Goal: Information Seeking & Learning: Learn about a topic

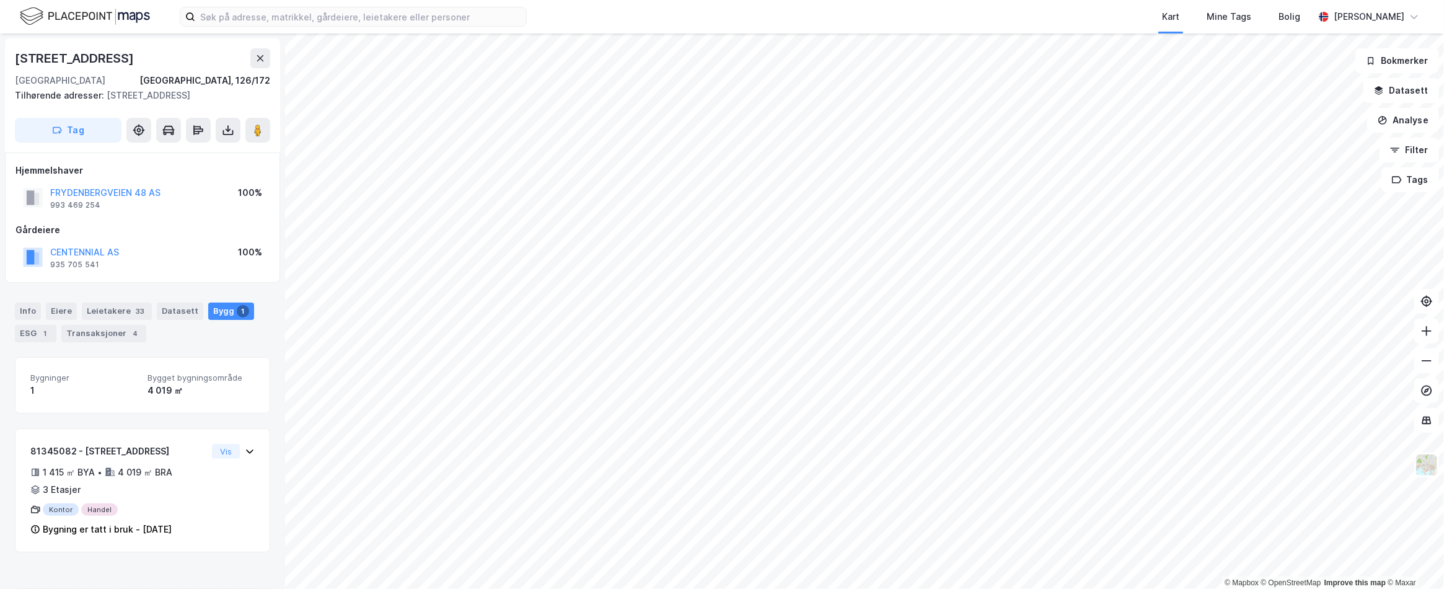
click at [219, 266] on div "CENTENNIAL AS 935 705 541 100%" at bounding box center [142, 257] width 254 height 30
click at [273, 308] on div "Info [PERSON_NAME] 33 Datasett Bygg 1 ESG 1 Transaksjoner 4" at bounding box center [142, 316] width 285 height 59
click at [248, 283] on div "Hjemmelshaver FRYDENBERGVEIEN 48 AS 993 469 254 100% Gårdeiere CENTENNIAL AS 93…" at bounding box center [142, 217] width 275 height 130
drag, startPoint x: 250, startPoint y: 304, endPoint x: 234, endPoint y: 277, distance: 31.7
click at [245, 295] on div "[STREET_ADDRESS], 126/172 Tilhørende adresser: [STREET_ADDRESS], [STREET_ADDRES…" at bounding box center [142, 310] width 285 height 555
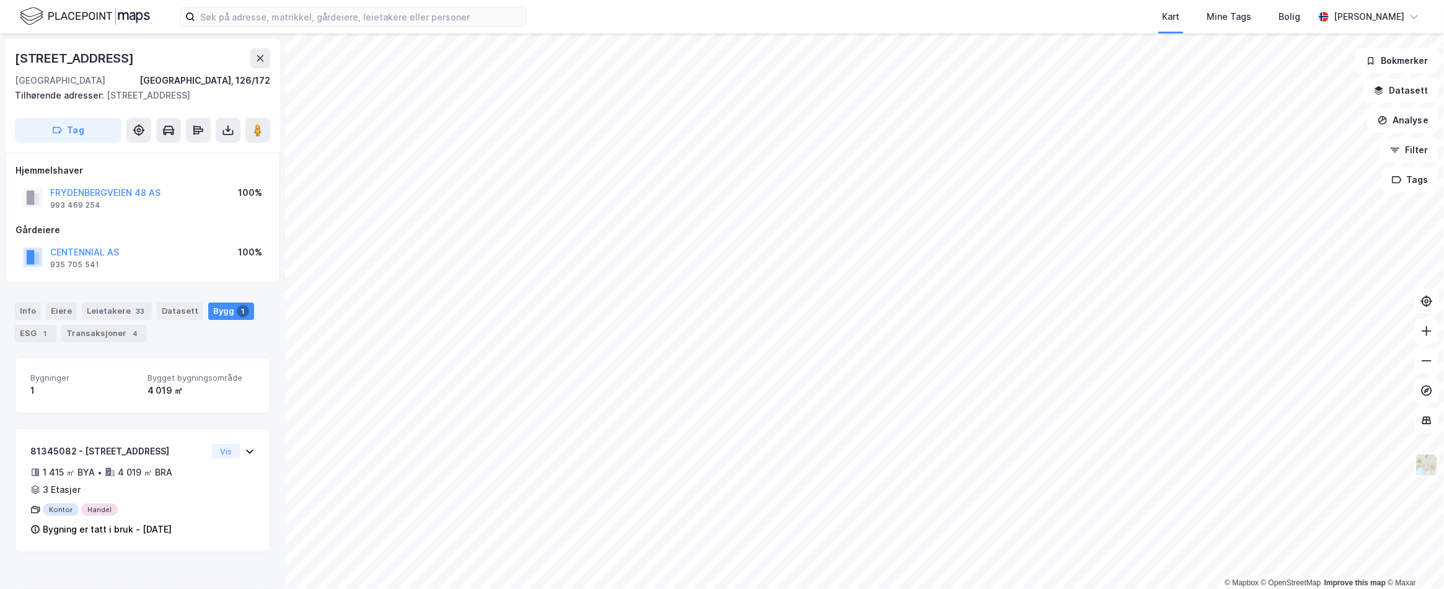
click at [234, 272] on div "CENTENNIAL AS 935 705 541 100%" at bounding box center [142, 257] width 254 height 30
click at [233, 272] on div "CENTENNIAL AS 935 705 541 100%" at bounding box center [142, 257] width 254 height 30
click at [250, 260] on div "100%" at bounding box center [250, 252] width 24 height 15
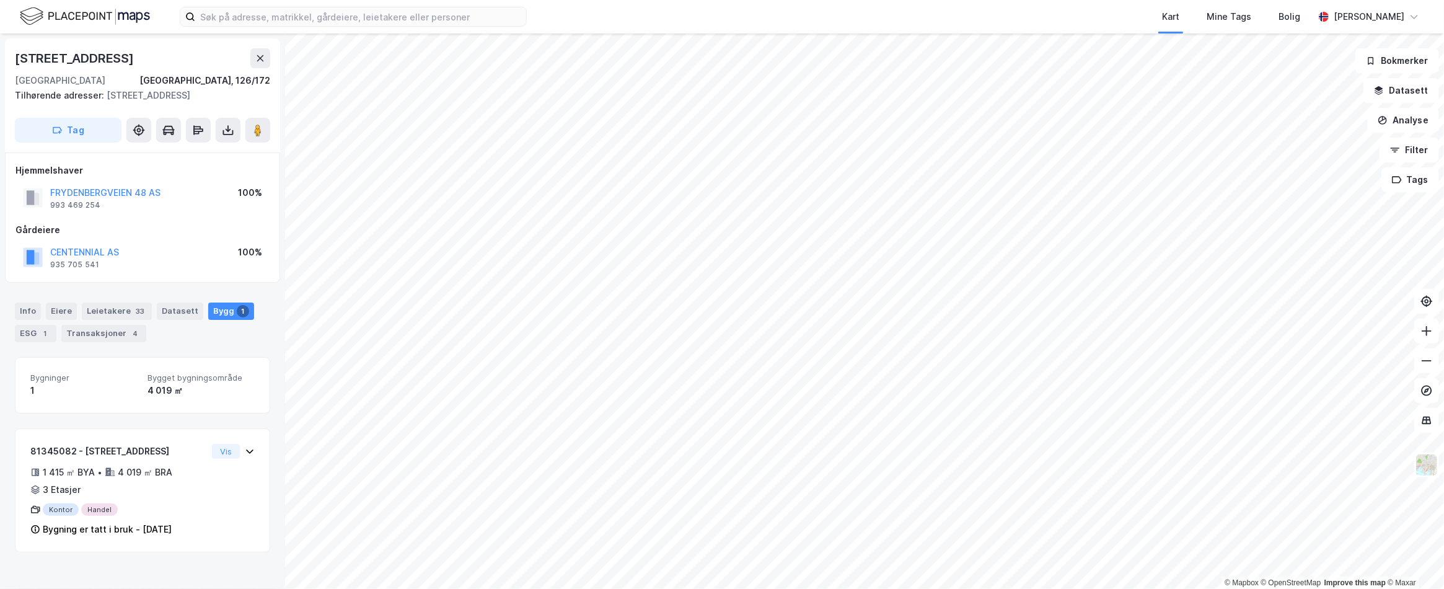
click at [260, 200] on div "100%" at bounding box center [250, 192] width 24 height 15
click at [256, 260] on div "100%" at bounding box center [250, 252] width 24 height 15
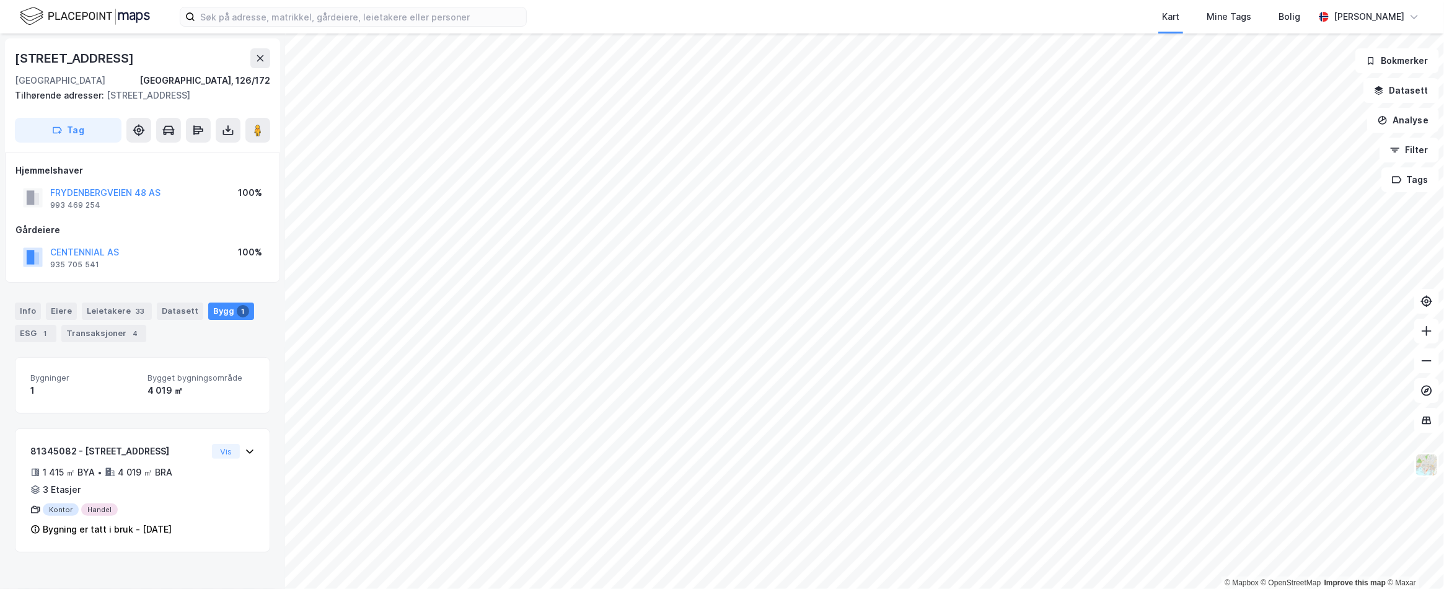
click at [250, 270] on div "100%" at bounding box center [250, 257] width 24 height 25
click at [260, 63] on icon at bounding box center [260, 58] width 10 height 10
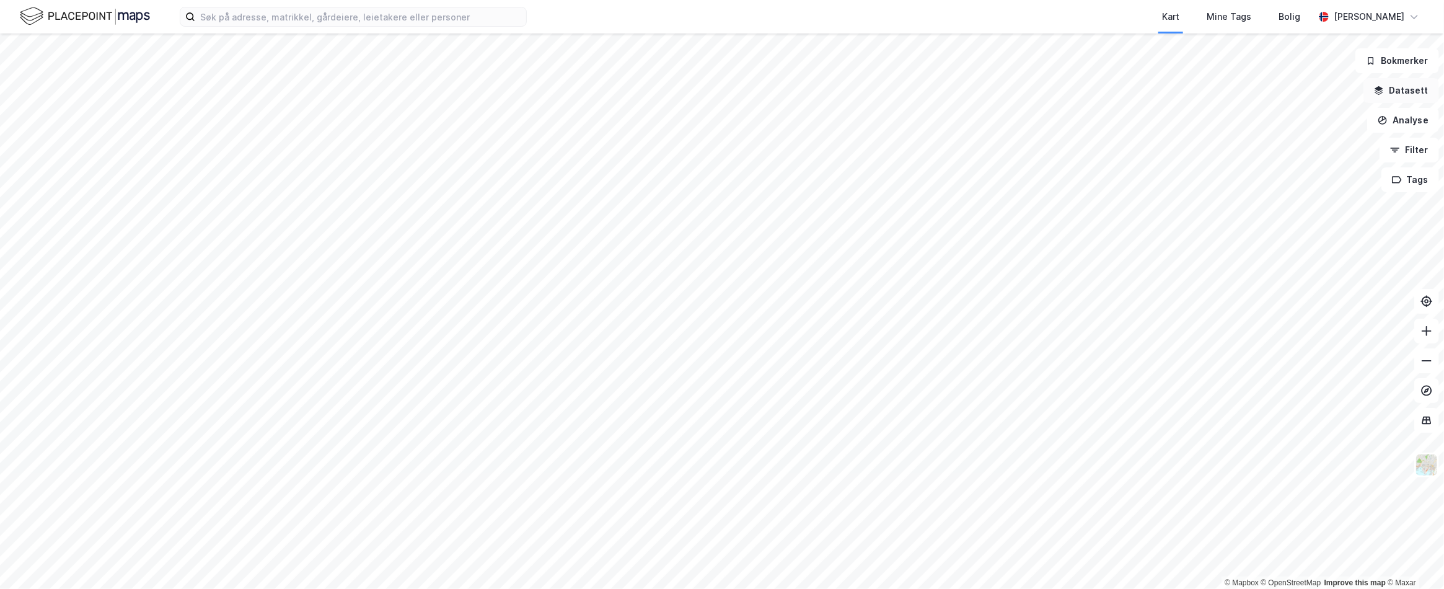
click at [1400, 85] on button "Datasett" at bounding box center [1401, 90] width 76 height 25
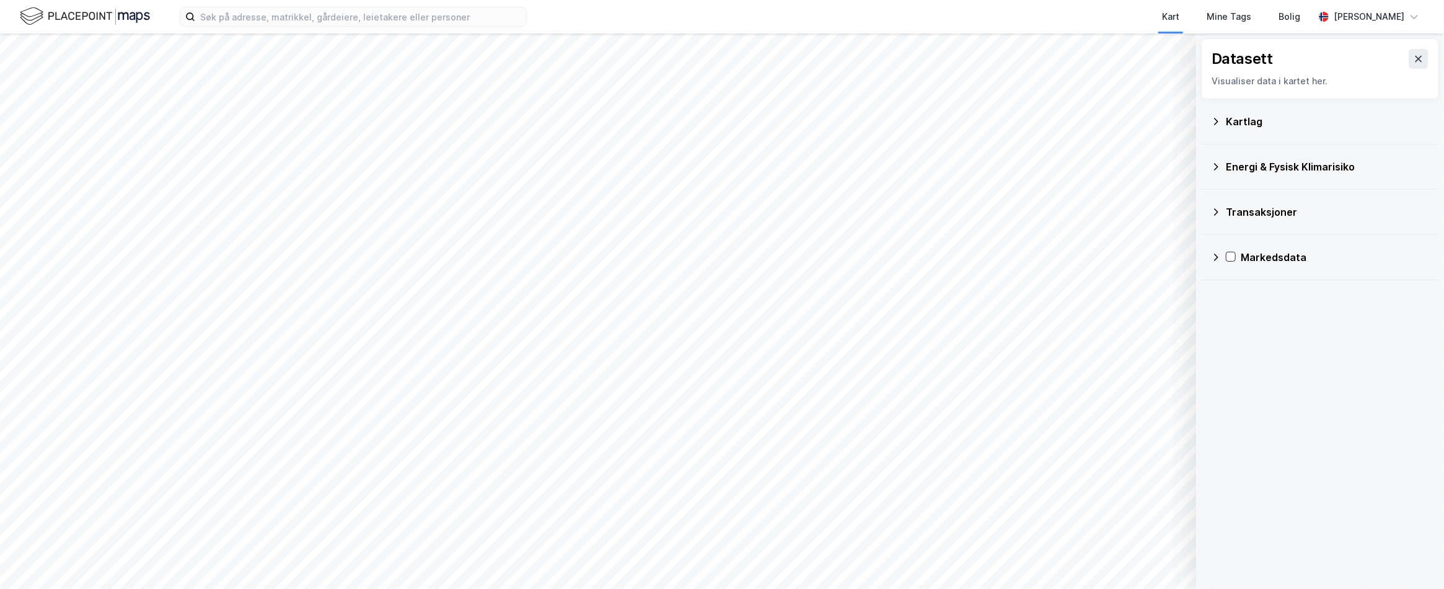
click at [1215, 163] on icon at bounding box center [1216, 167] width 10 height 10
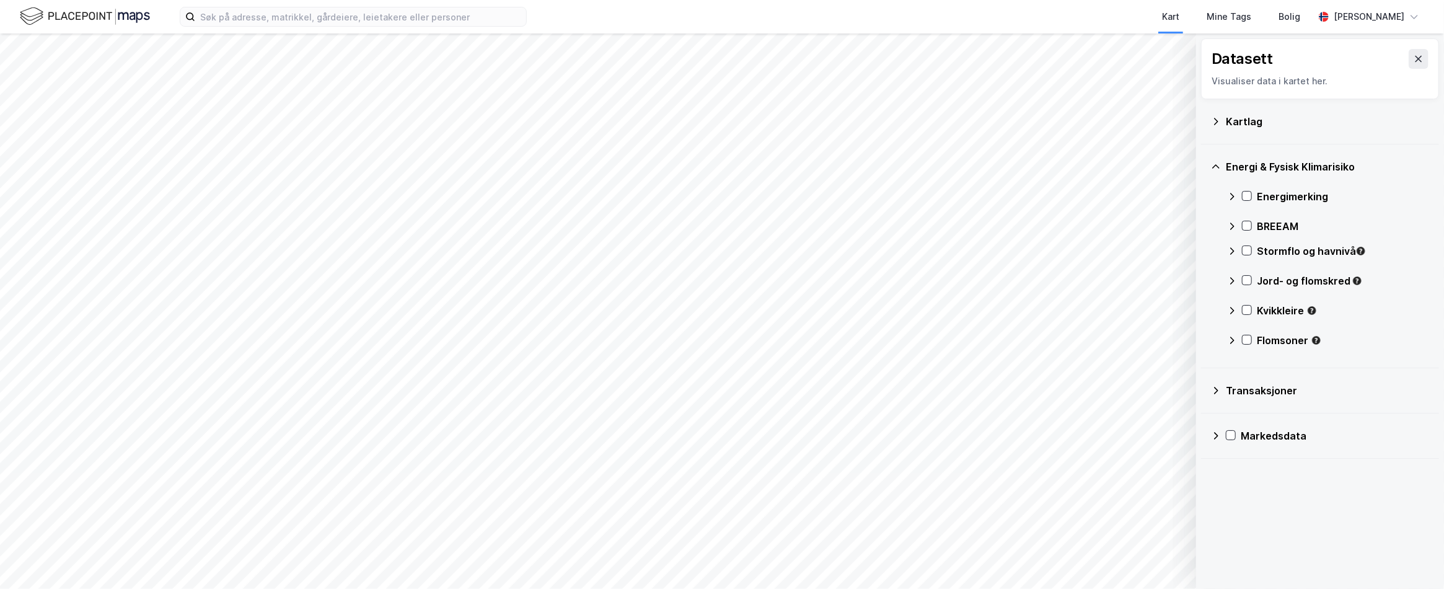
click at [1215, 163] on icon at bounding box center [1216, 167] width 10 height 10
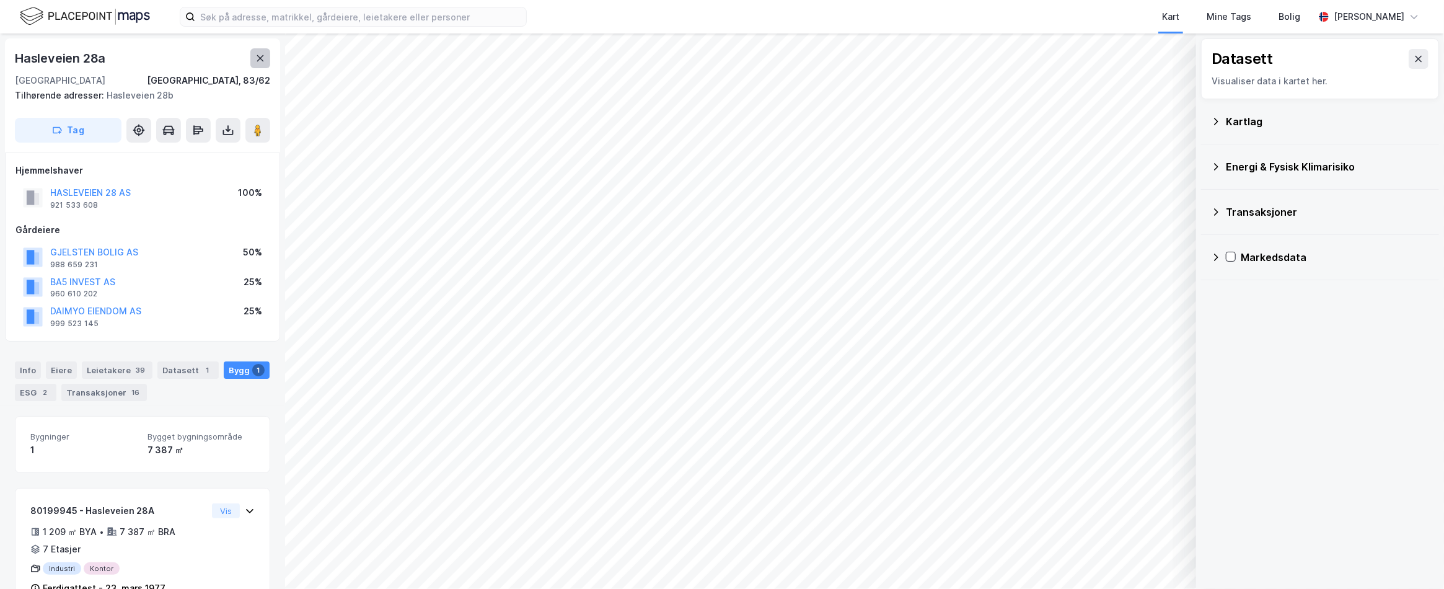
click at [258, 53] on button at bounding box center [260, 58] width 20 height 20
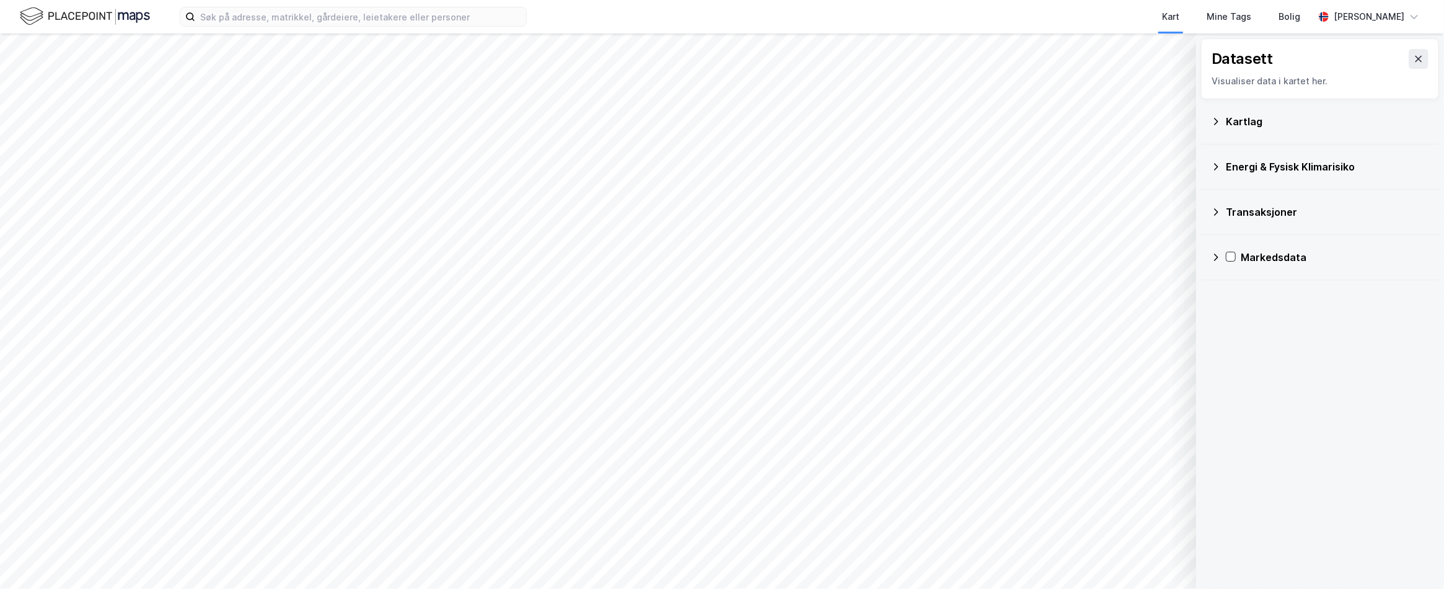
click at [1206, 258] on div "Markedsdata" at bounding box center [1320, 257] width 238 height 45
click at [1213, 258] on icon at bounding box center [1216, 257] width 10 height 10
click at [1214, 216] on icon at bounding box center [1216, 212] width 10 height 10
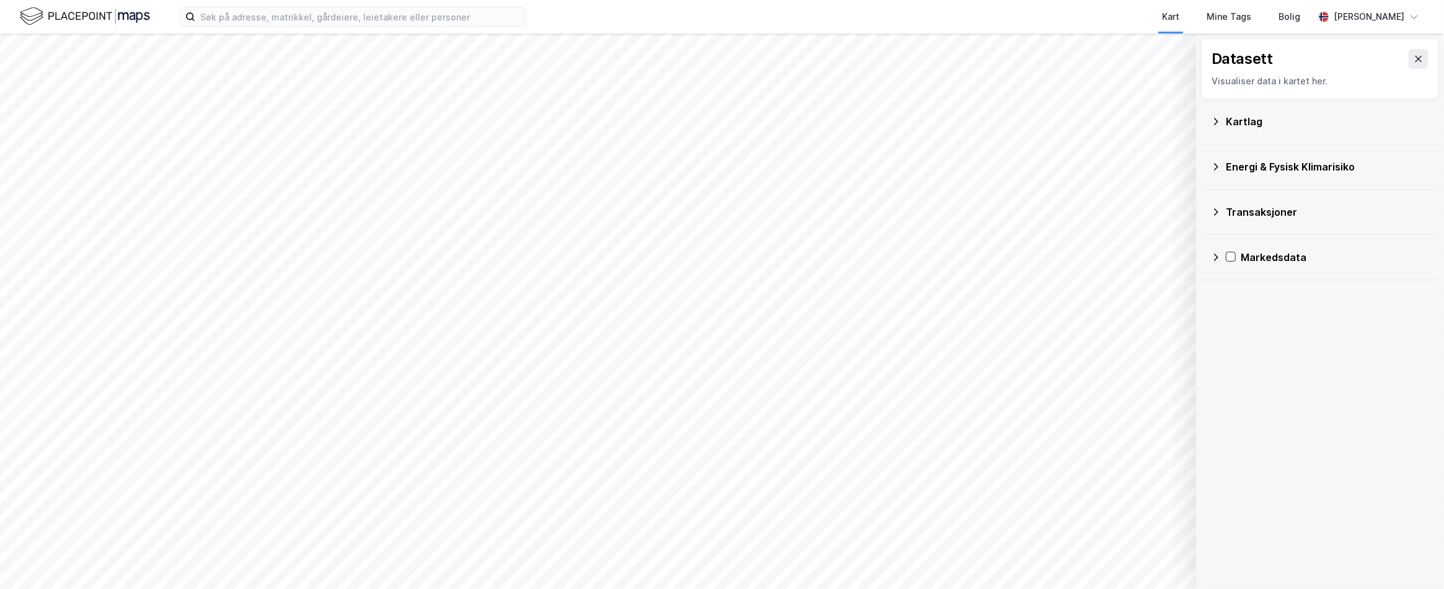
click at [1211, 124] on icon at bounding box center [1216, 121] width 10 height 10
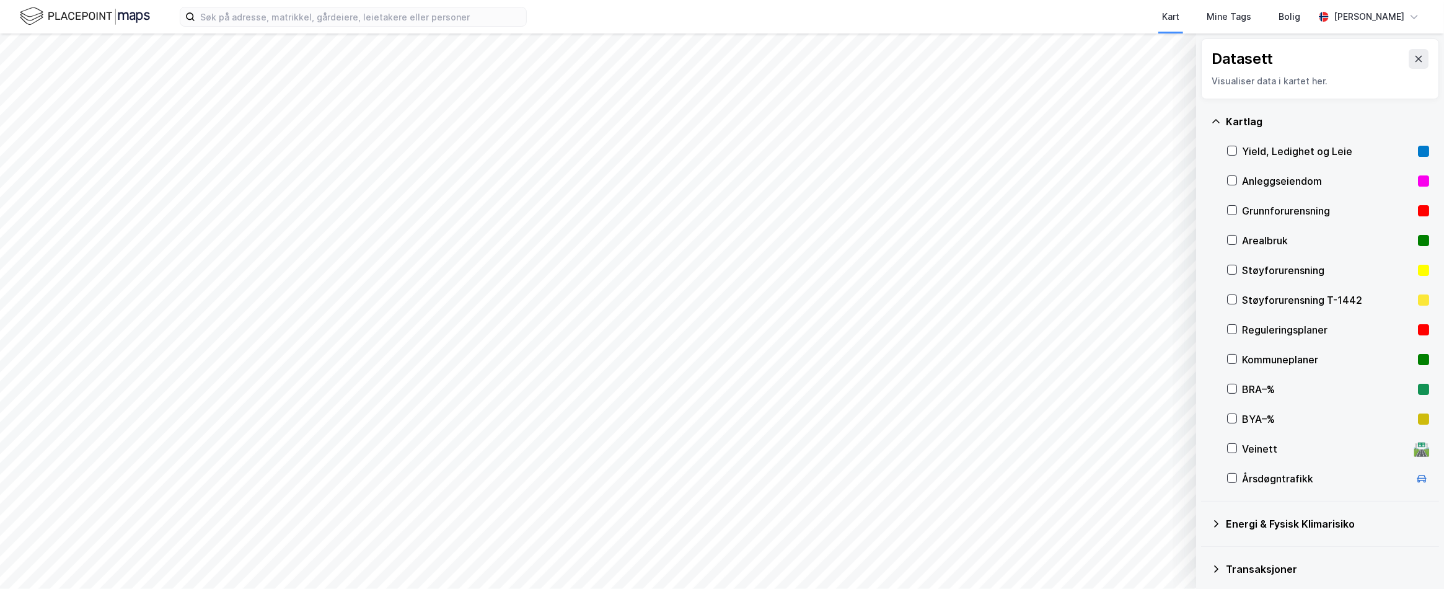
click at [1222, 120] on div "Kartlag" at bounding box center [1320, 122] width 218 height 30
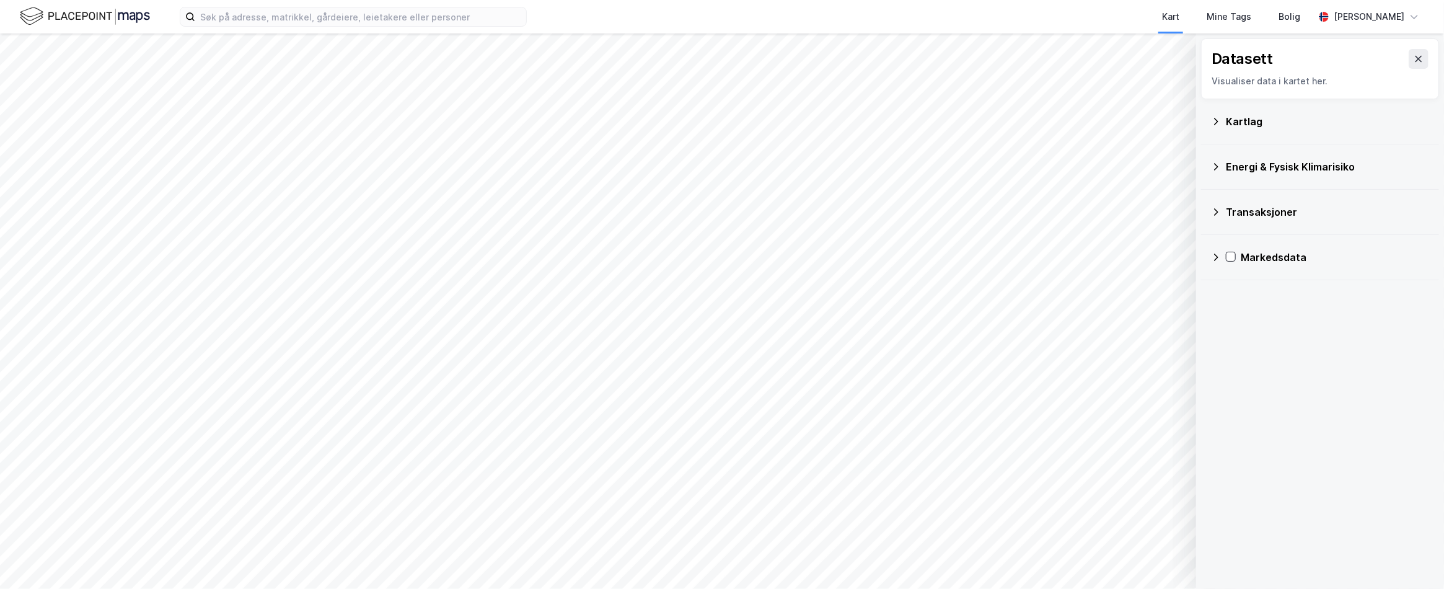
click at [1420, 58] on div "Datasett Visualiser data i kartet her." at bounding box center [1320, 68] width 238 height 61
click at [1413, 61] on icon at bounding box center [1418, 59] width 10 height 10
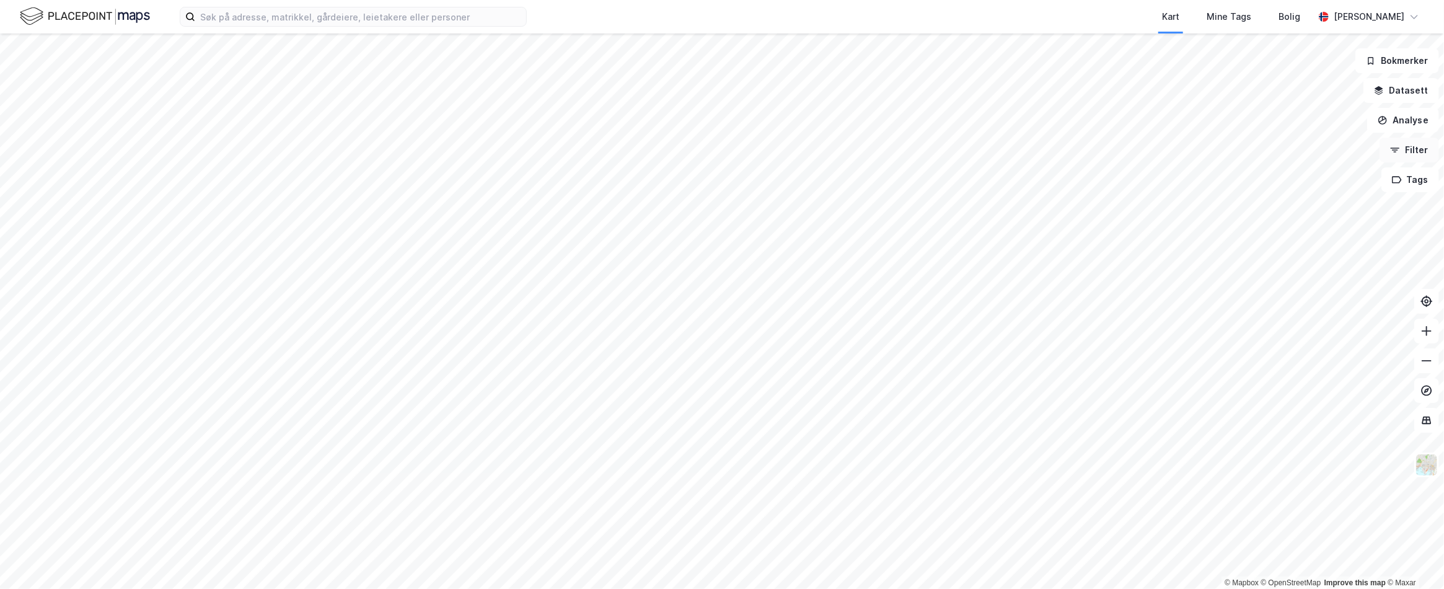
drag, startPoint x: 1400, startPoint y: 92, endPoint x: 1393, endPoint y: 151, distance: 59.2
click at [1393, 151] on div "Bokmerker Datasett Analyse Filter Tags" at bounding box center [1397, 120] width 84 height 144
click at [1422, 152] on button "Filter" at bounding box center [1408, 150] width 59 height 25
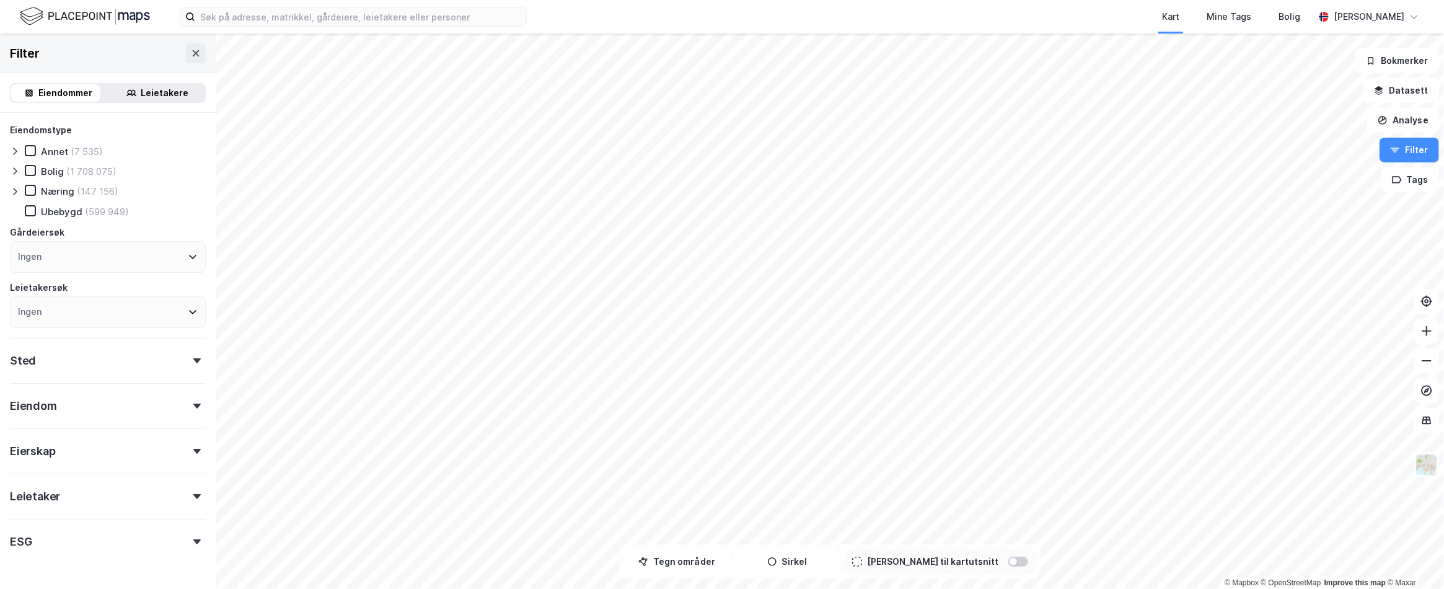
click at [141, 99] on div "Leietakere" at bounding box center [165, 92] width 48 height 15
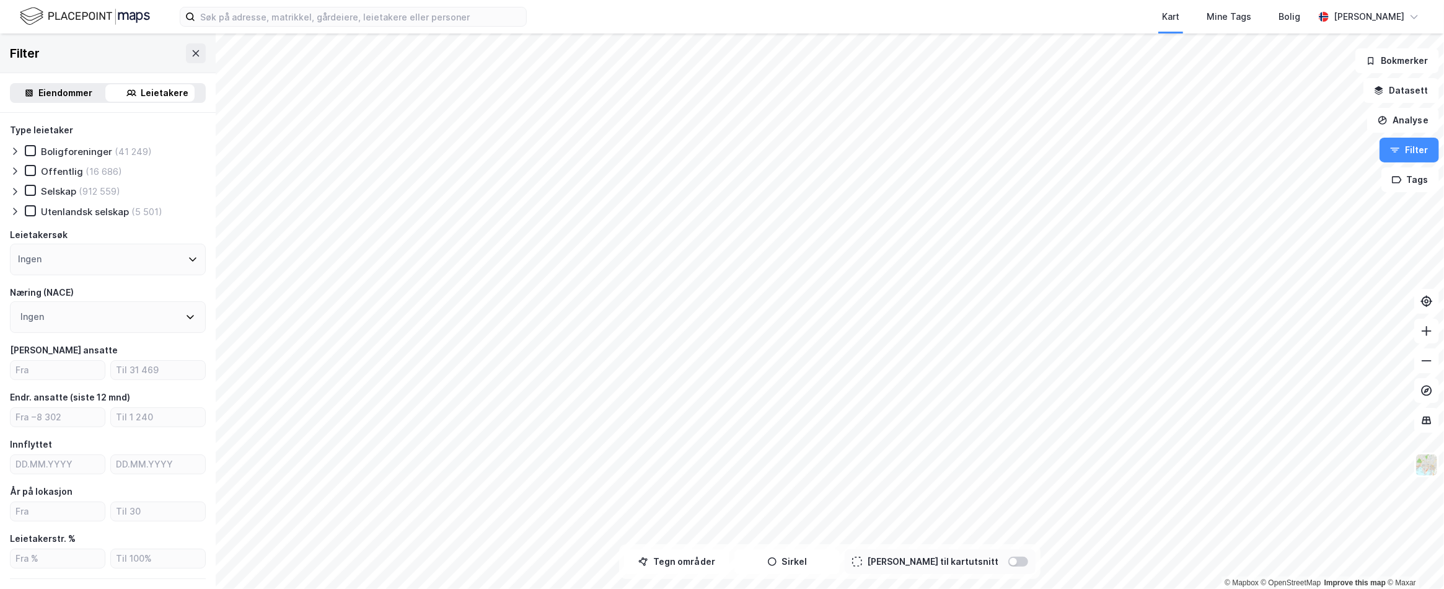
click at [70, 99] on div "Eiendommer" at bounding box center [66, 92] width 54 height 15
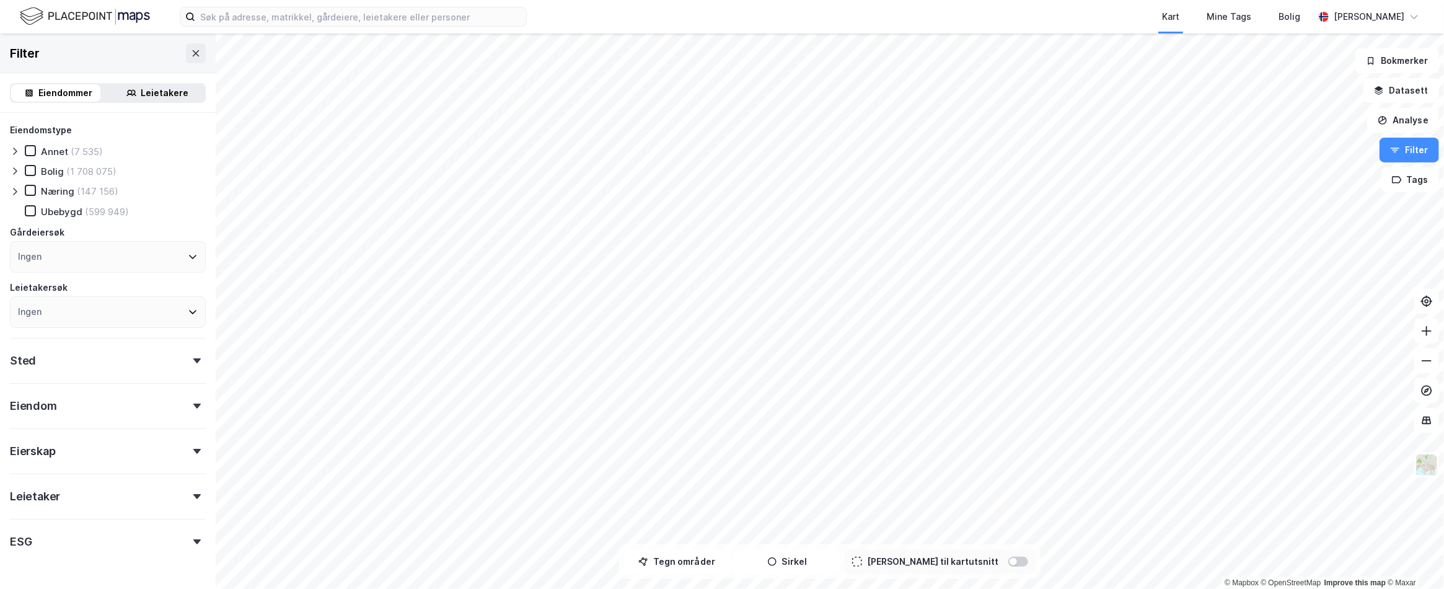
click at [188, 407] on div at bounding box center [196, 405] width 17 height 5
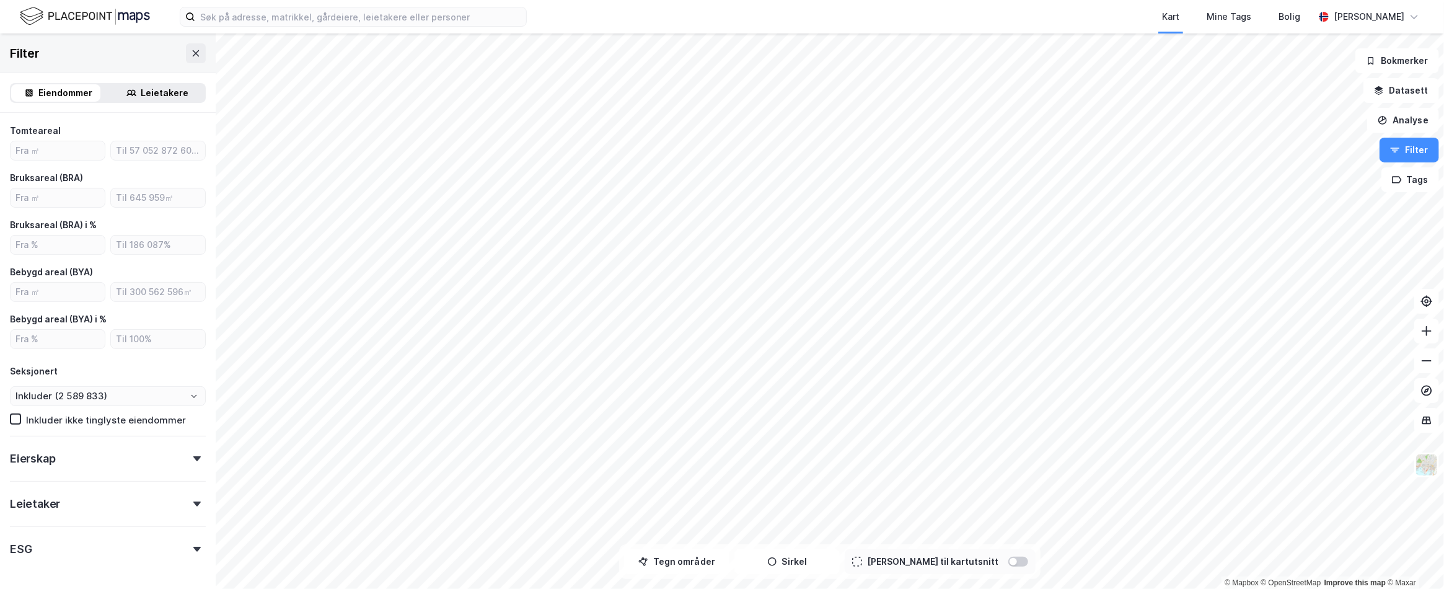
scroll to position [310, 0]
click at [55, 288] on input "number" at bounding box center [58, 287] width 94 height 19
type input "10000"
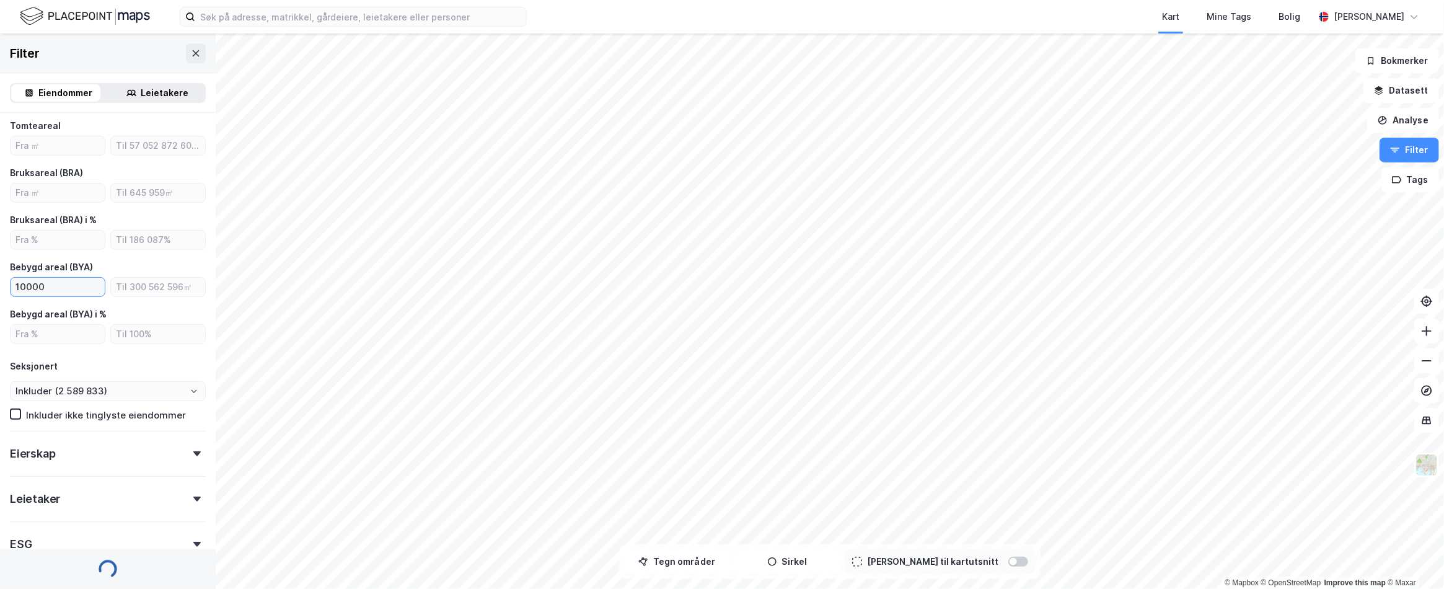
type input "Inkluder (1 709)"
type input "10000"
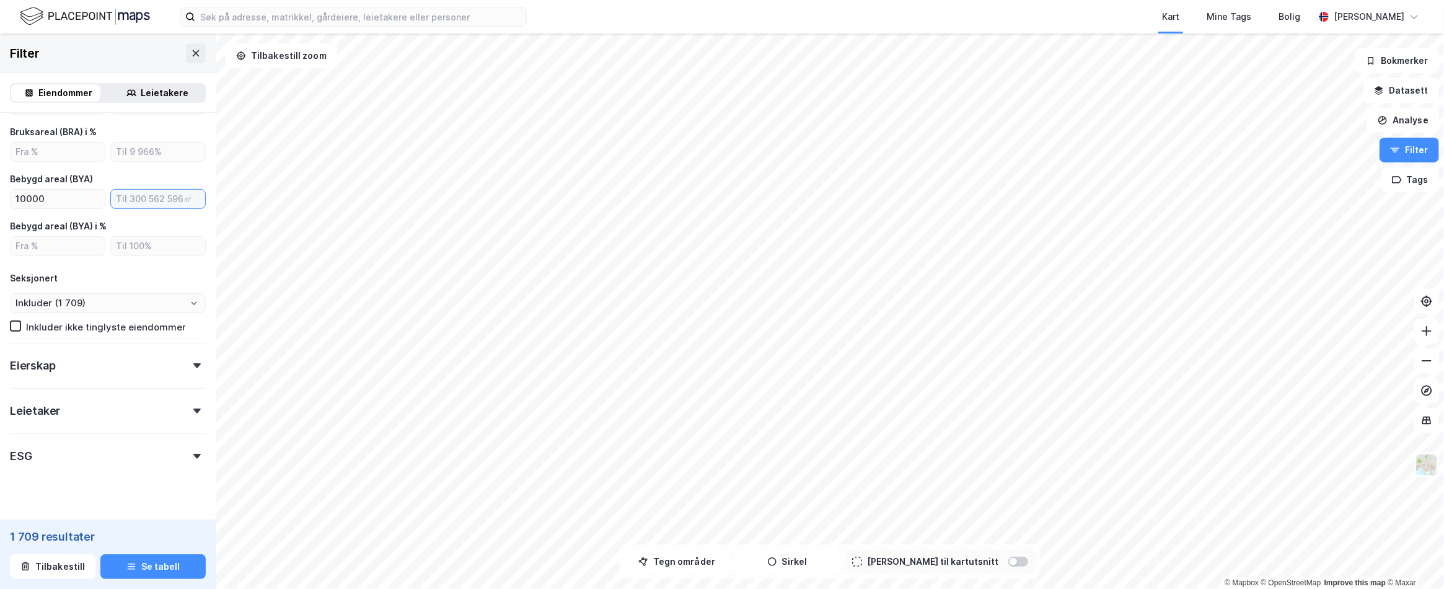
scroll to position [419, 0]
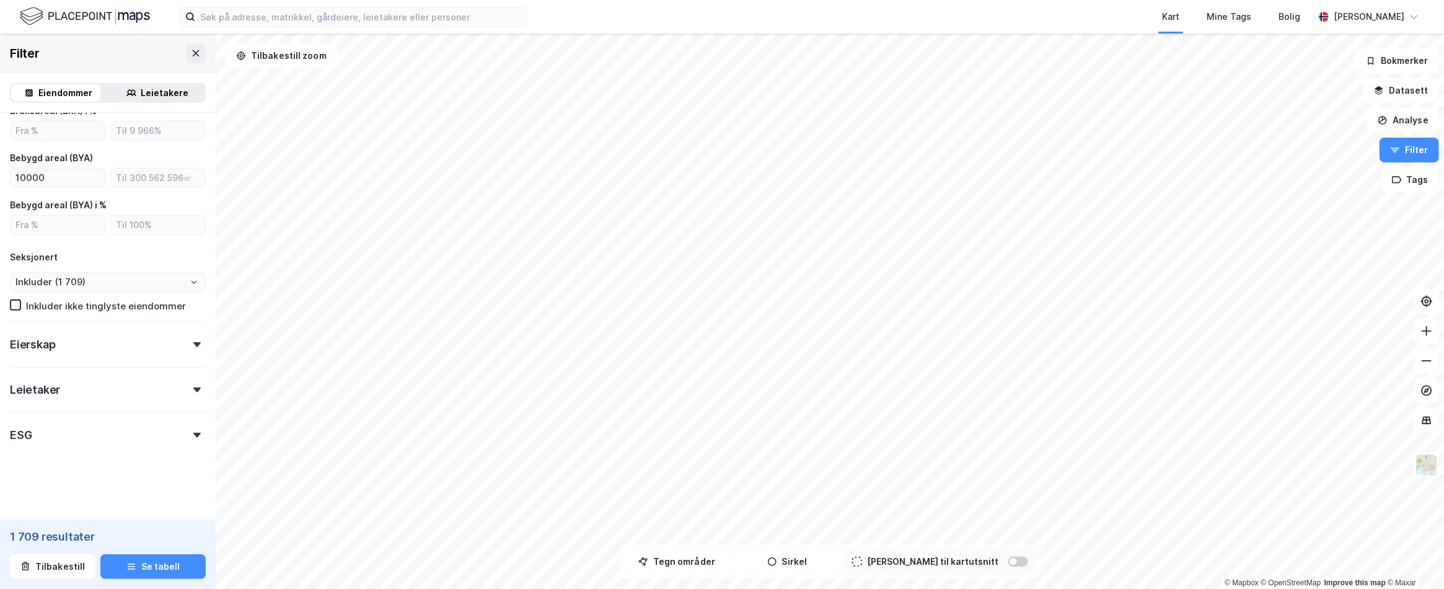
click at [188, 350] on div "Eierskap" at bounding box center [108, 339] width 196 height 35
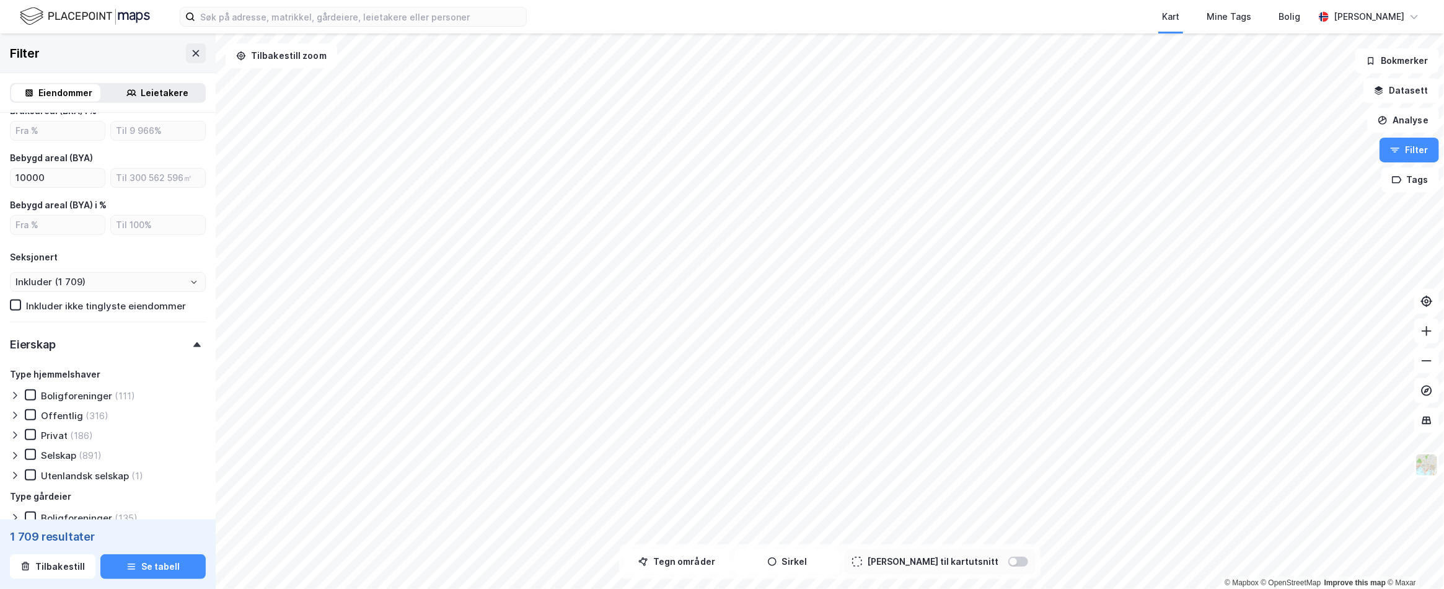
scroll to position [543, 0]
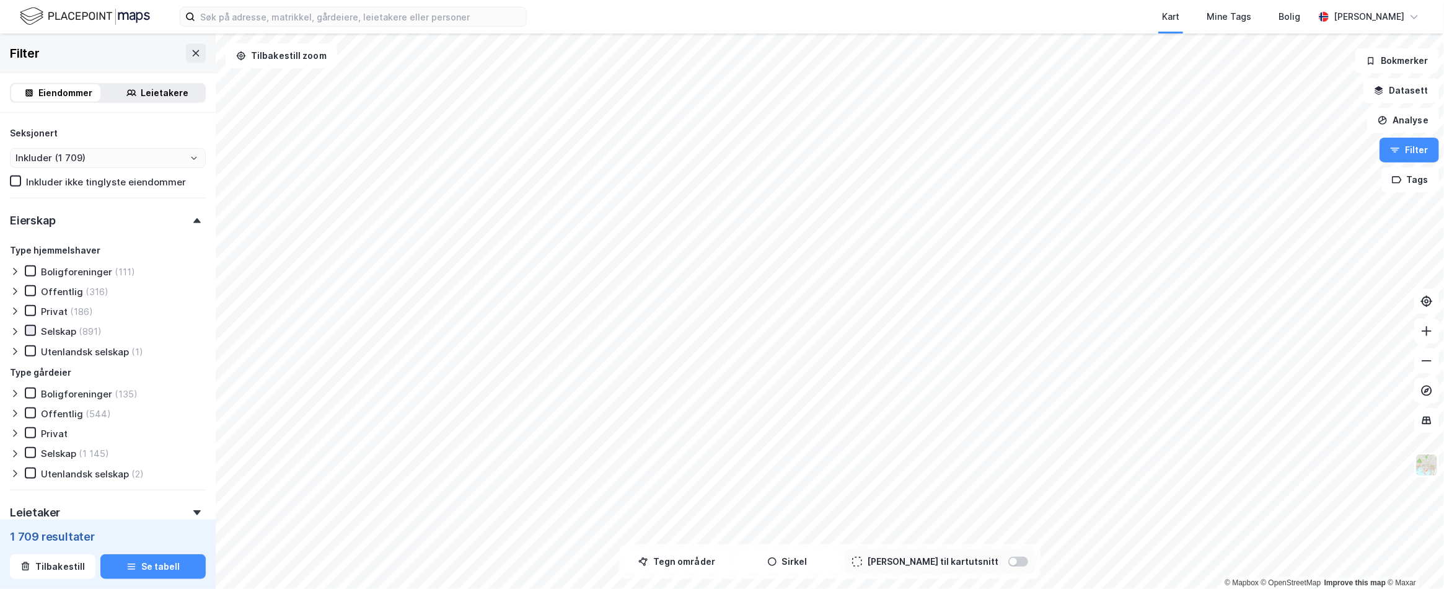
click at [31, 330] on icon at bounding box center [30, 330] width 9 height 9
click at [32, 313] on icon at bounding box center [30, 310] width 9 height 9
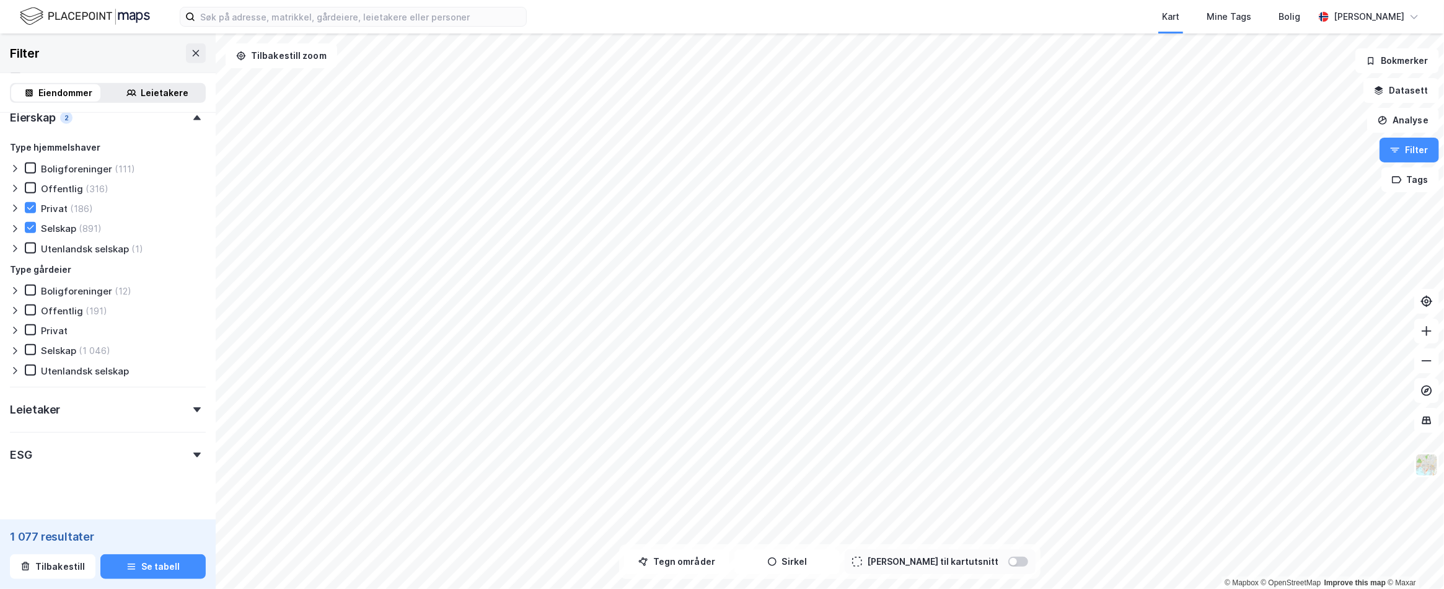
scroll to position [667, 0]
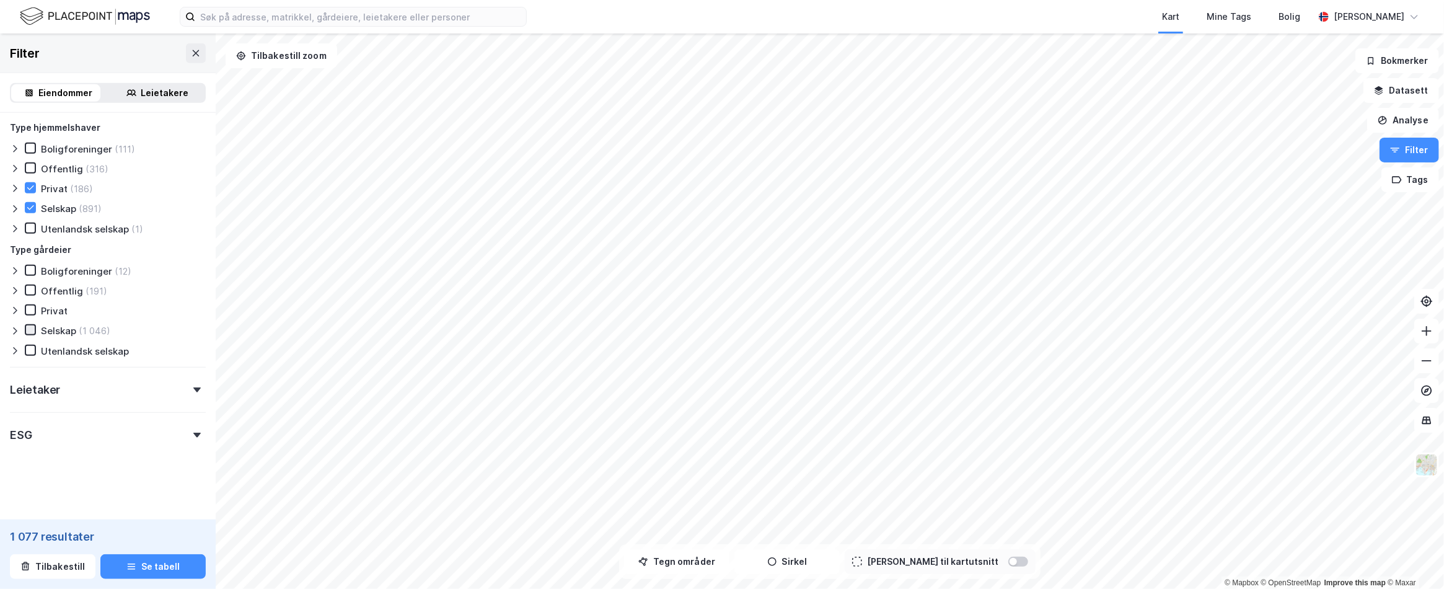
click at [32, 330] on icon at bounding box center [30, 329] width 9 height 9
click at [188, 389] on div at bounding box center [196, 389] width 17 height 5
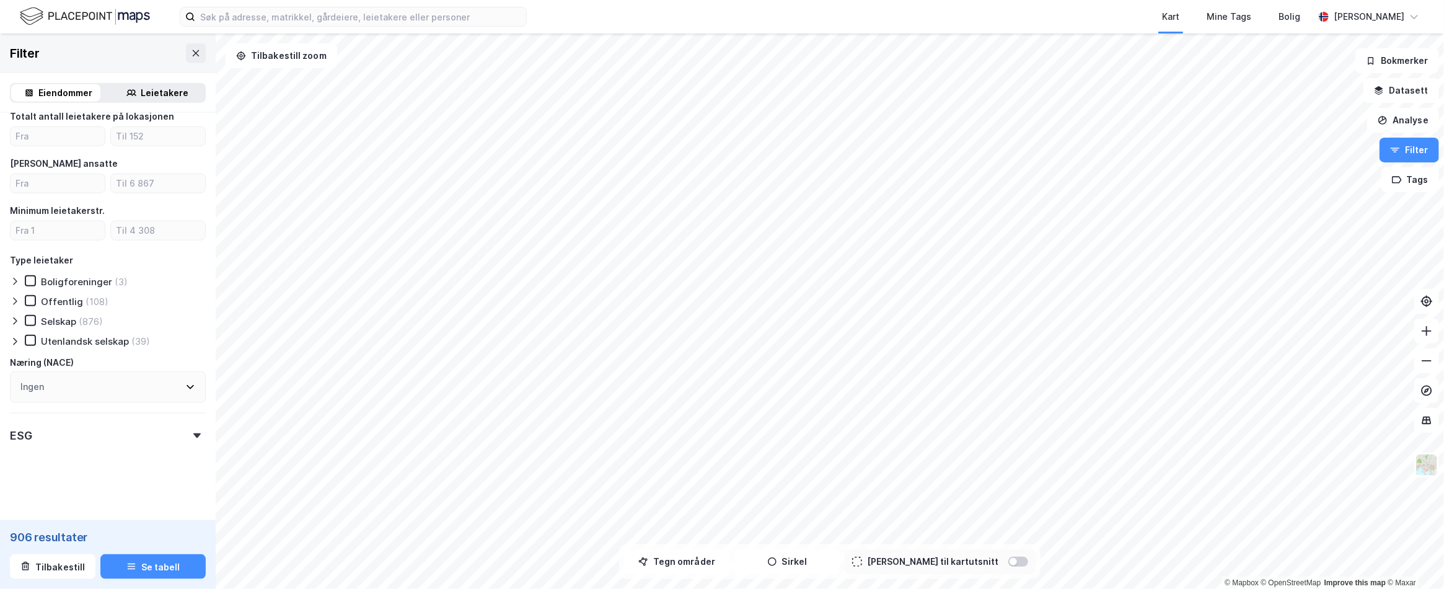
scroll to position [970, 0]
click at [187, 431] on div "ESG" at bounding box center [108, 430] width 196 height 35
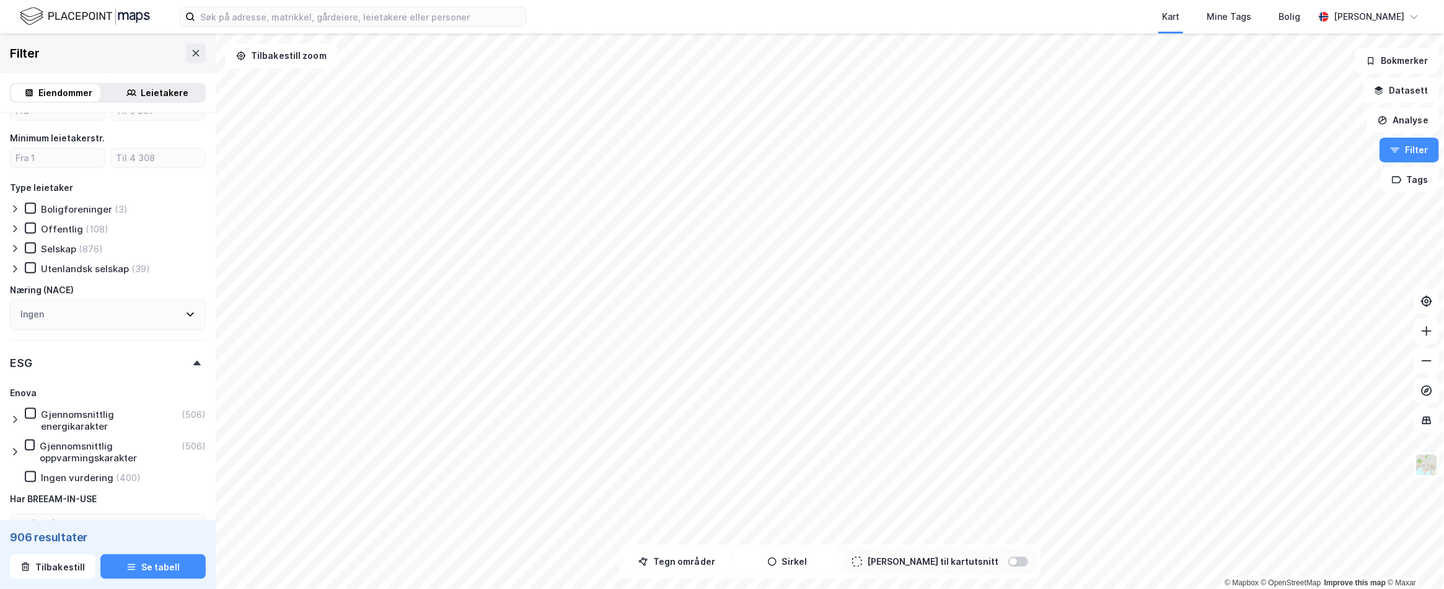
scroll to position [1094, 0]
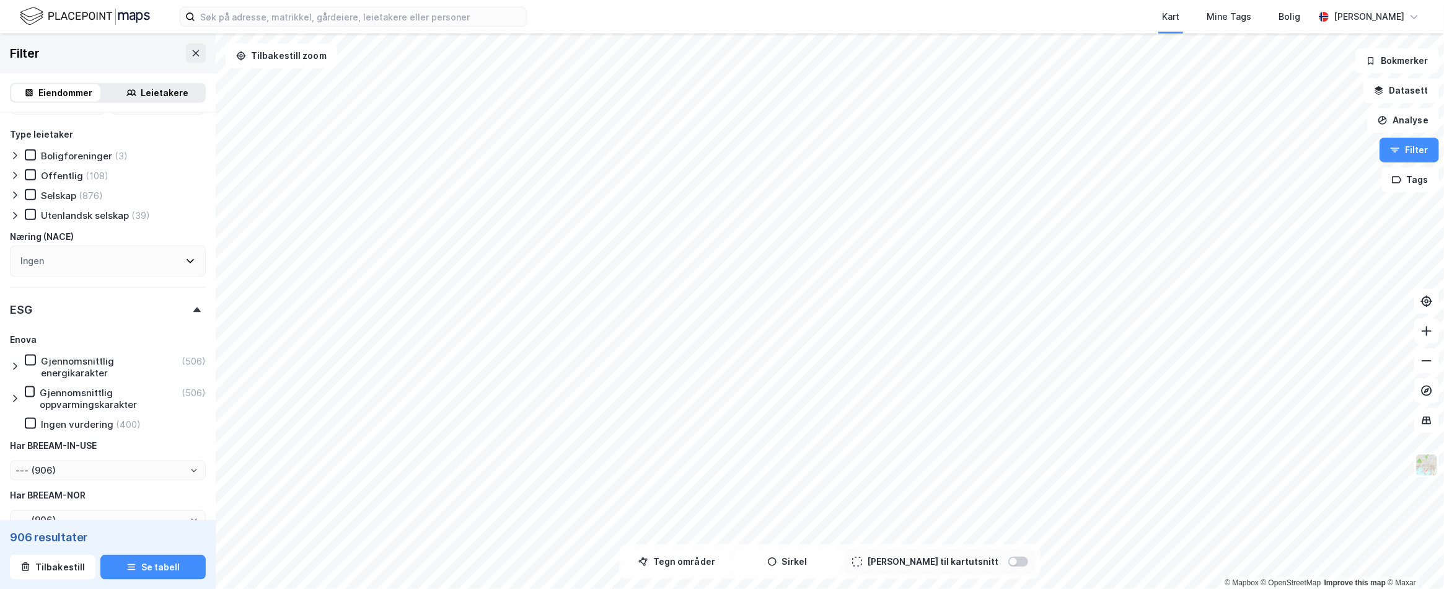
click at [12, 367] on icon at bounding box center [15, 366] width 10 height 10
click at [40, 395] on icon at bounding box center [40, 391] width 9 height 9
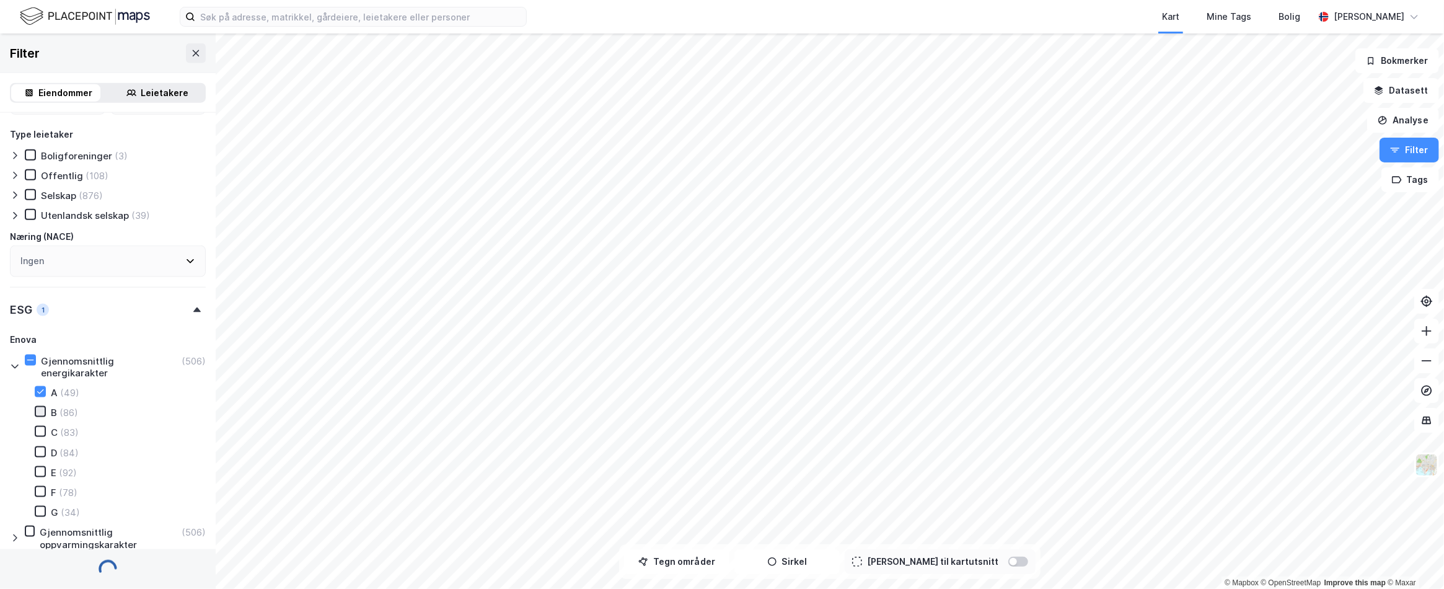
type input "Inkluder (49)"
type input "--- (49)"
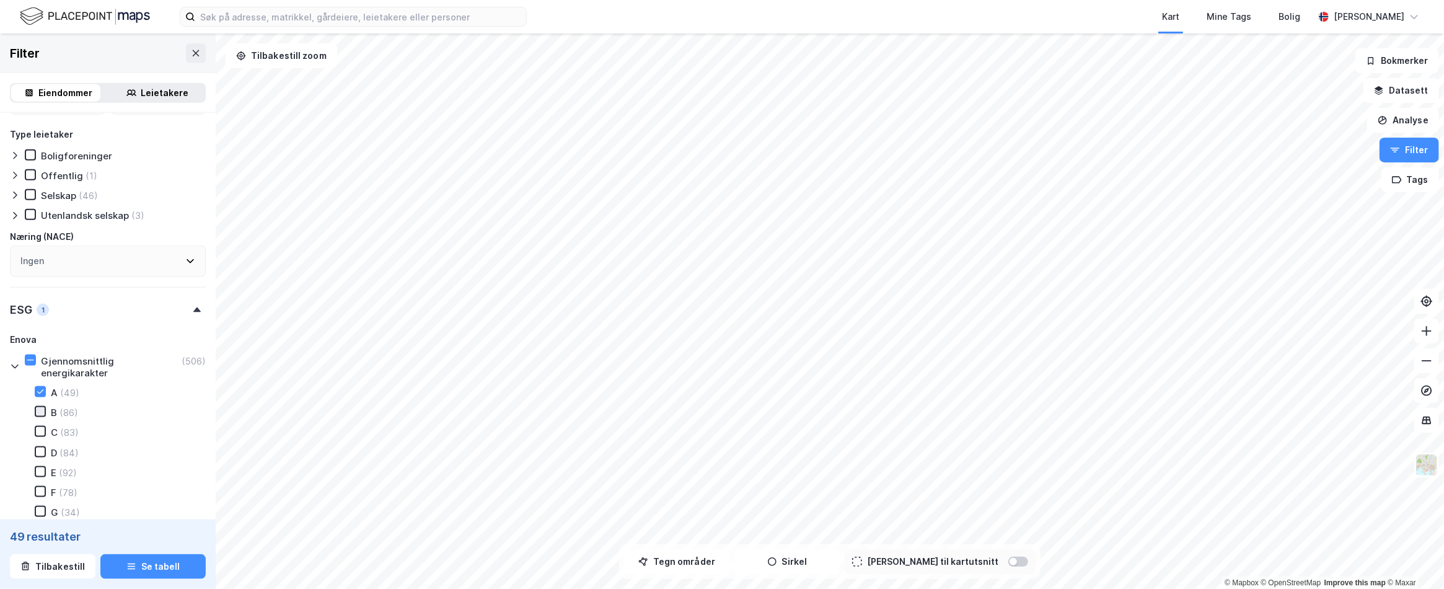
click at [38, 410] on icon at bounding box center [40, 411] width 9 height 9
type input "Inkluder (135)"
type input "--- (135)"
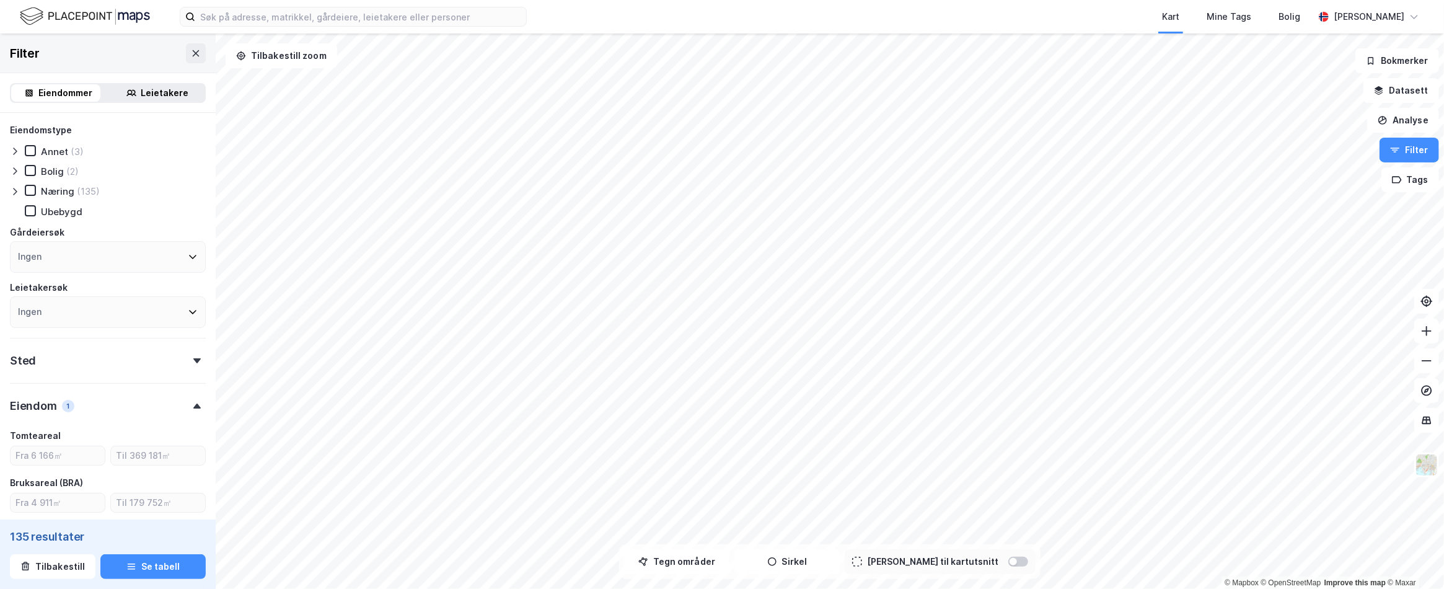
click at [17, 186] on div at bounding box center [17, 191] width 15 height 12
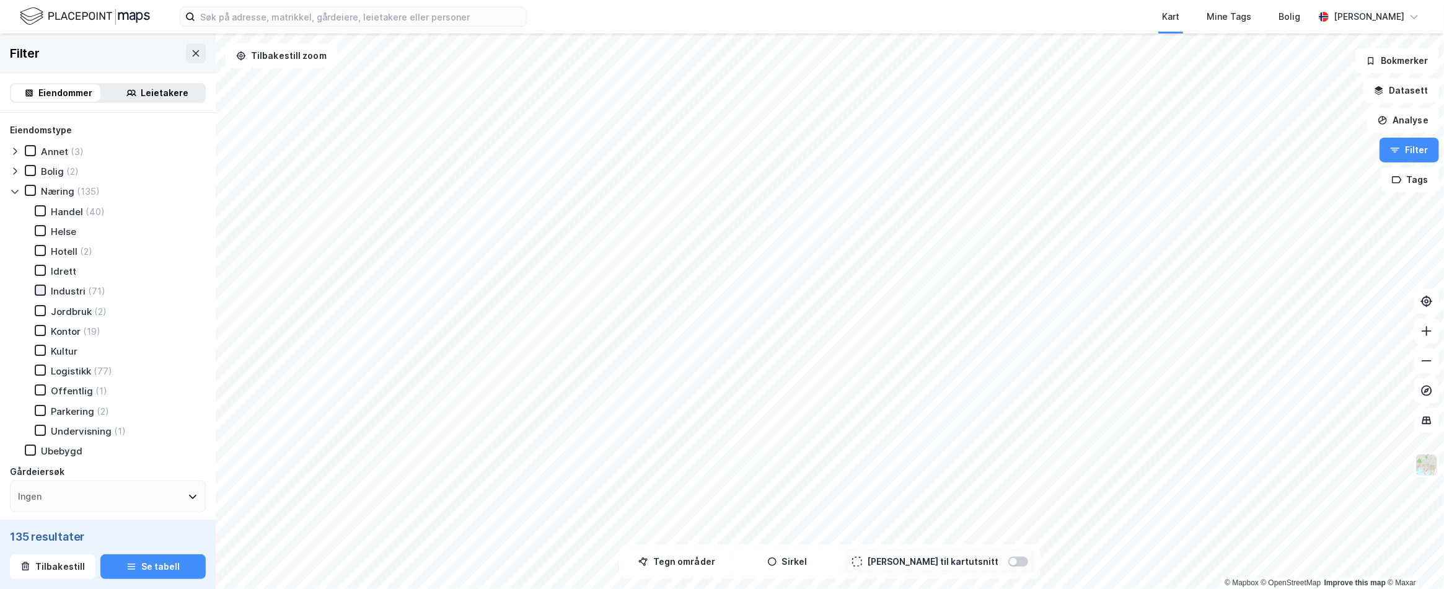
click at [42, 293] on icon at bounding box center [40, 290] width 9 height 9
type input "Inkluder (71)"
type input "--- (71)"
click at [40, 373] on icon at bounding box center [40, 370] width 9 height 9
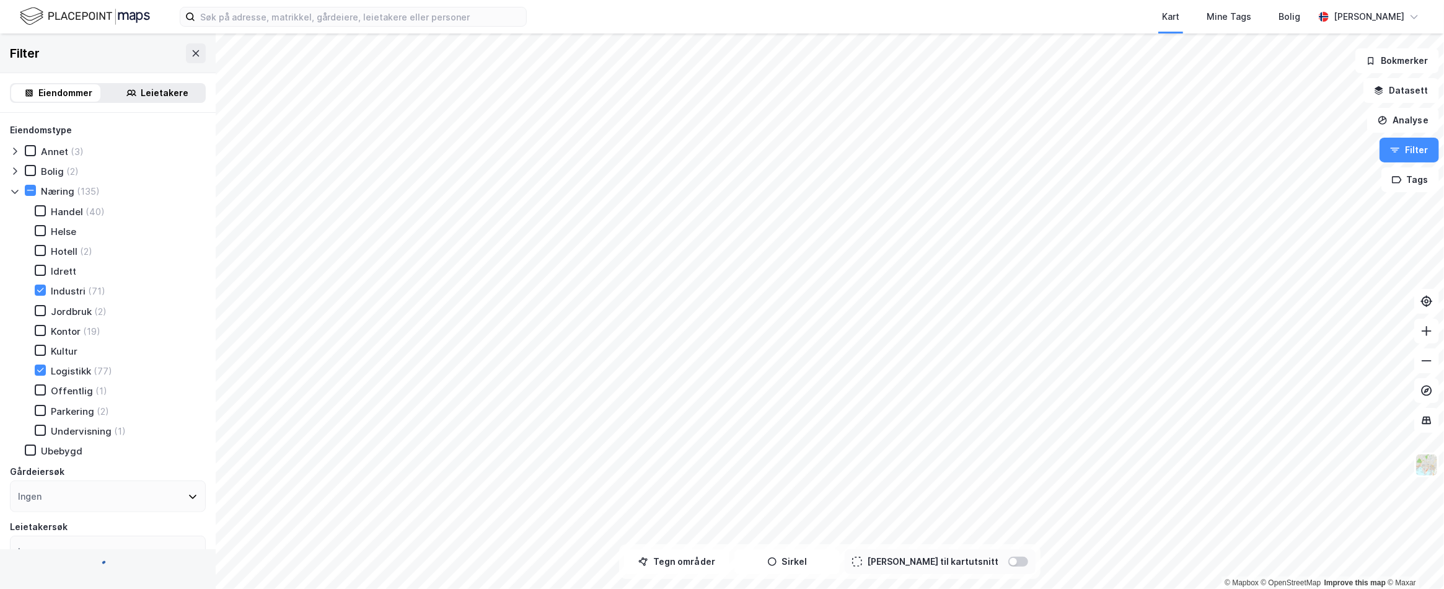
type input "Inkluder (108)"
type input "--- (108)"
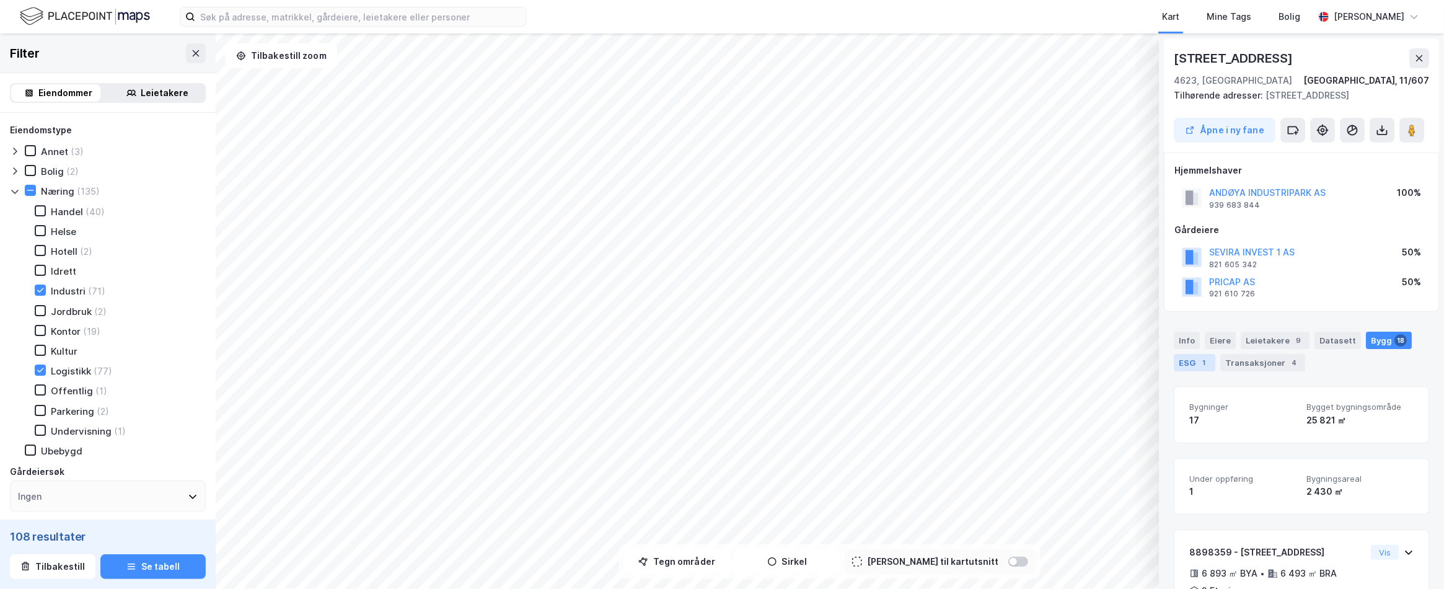
click at [1199, 365] on div "1" at bounding box center [1204, 362] width 12 height 12
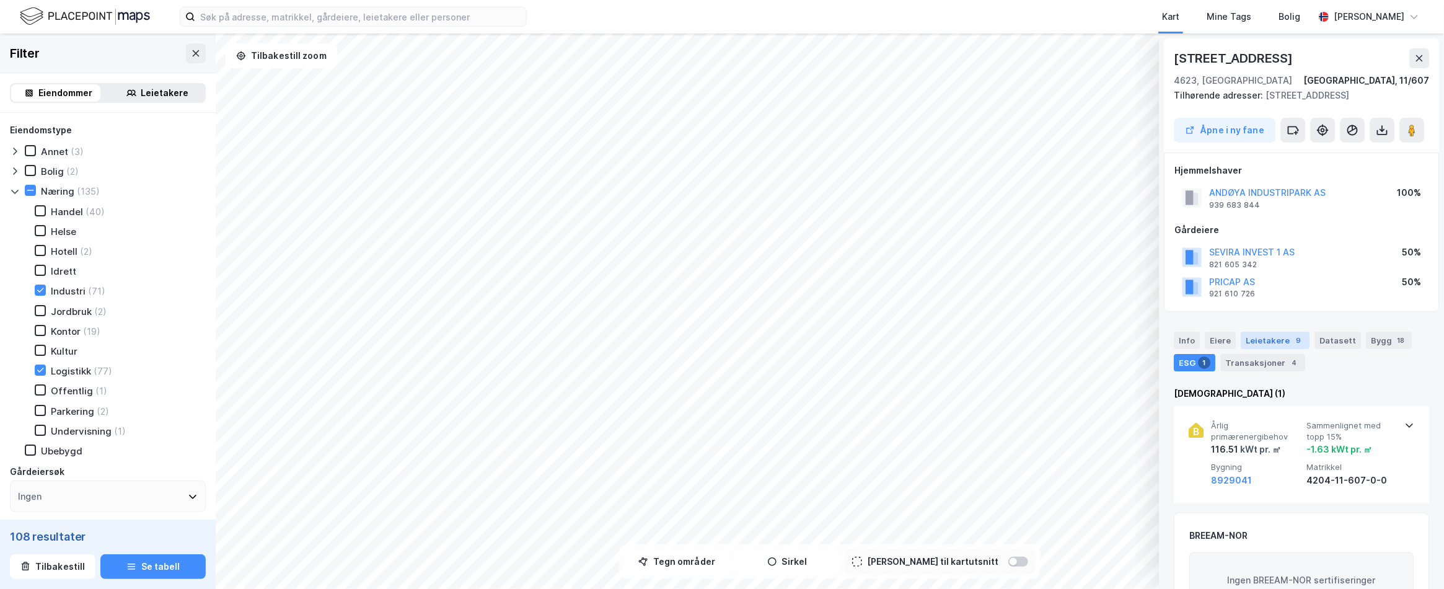
click at [1281, 336] on div "Leietakere 9" at bounding box center [1274, 339] width 69 height 17
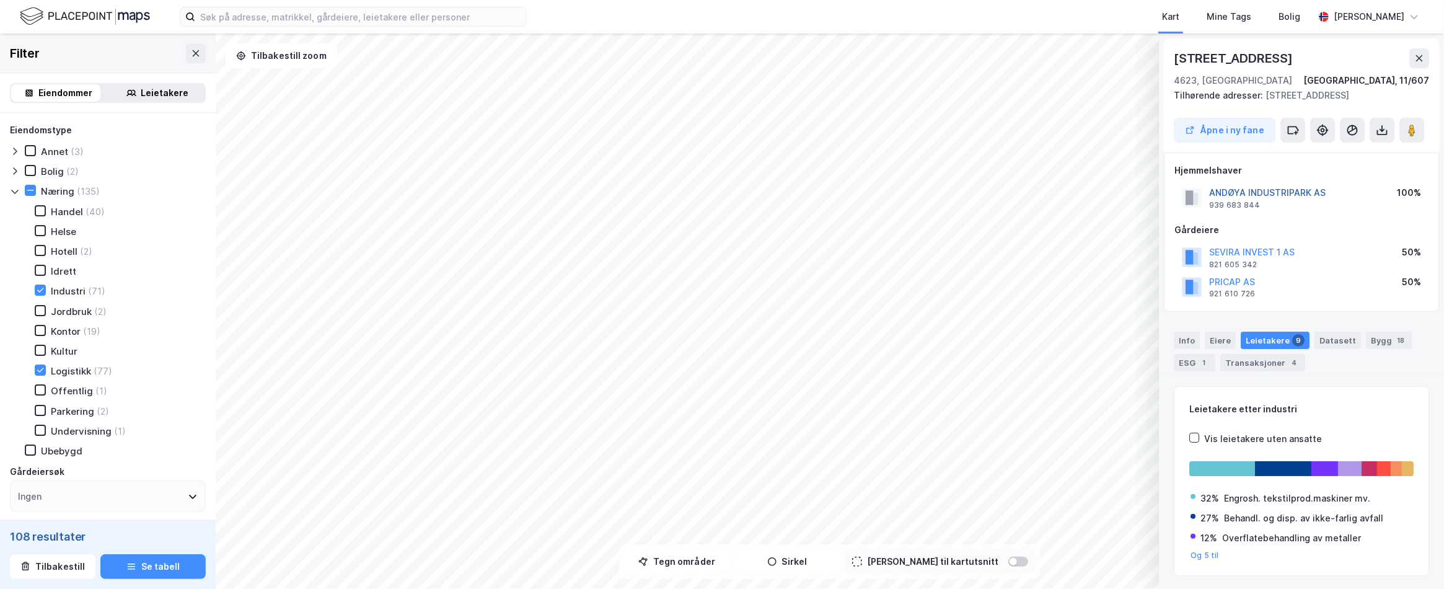
click at [0, 0] on button "ANDØYA INDUSTRIPARK AS" at bounding box center [0, 0] width 0 height 0
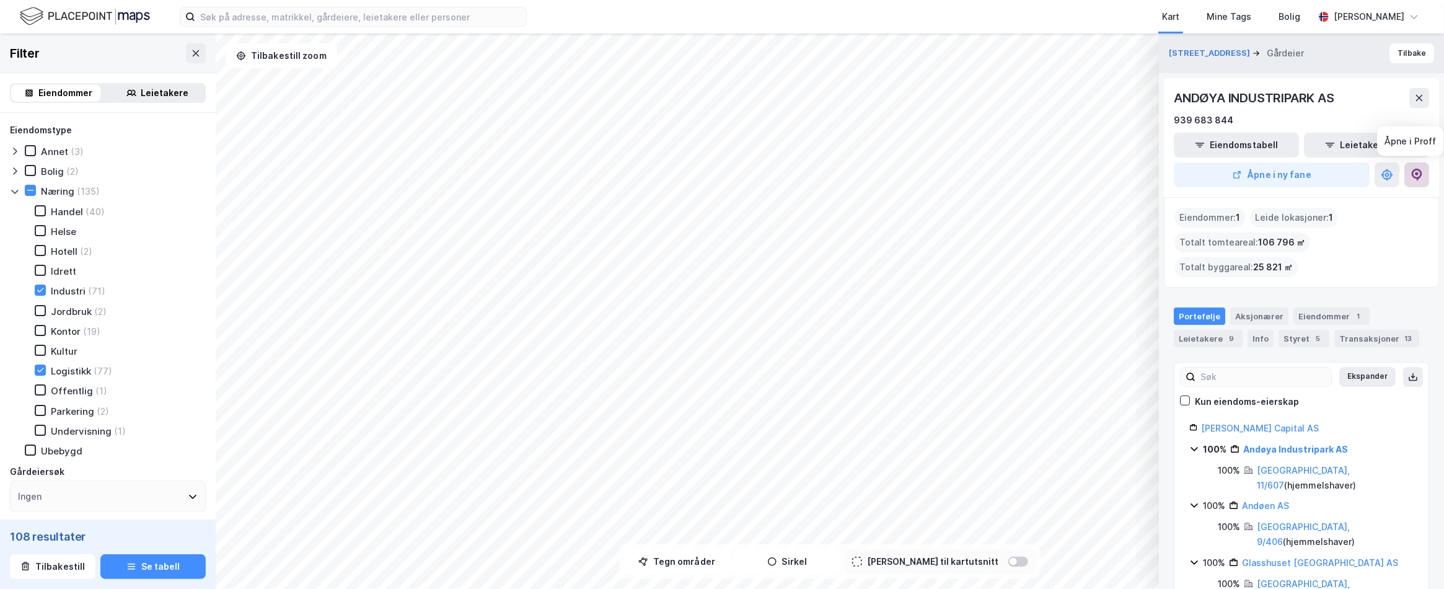
click at [1414, 180] on icon at bounding box center [1416, 175] width 12 height 12
click at [706, 563] on div "© Mapbox © OpenStreetMap Improve this map © Maxar Andøyveien 23 Gårdeier [GEOGR…" at bounding box center [722, 310] width 1444 height 555
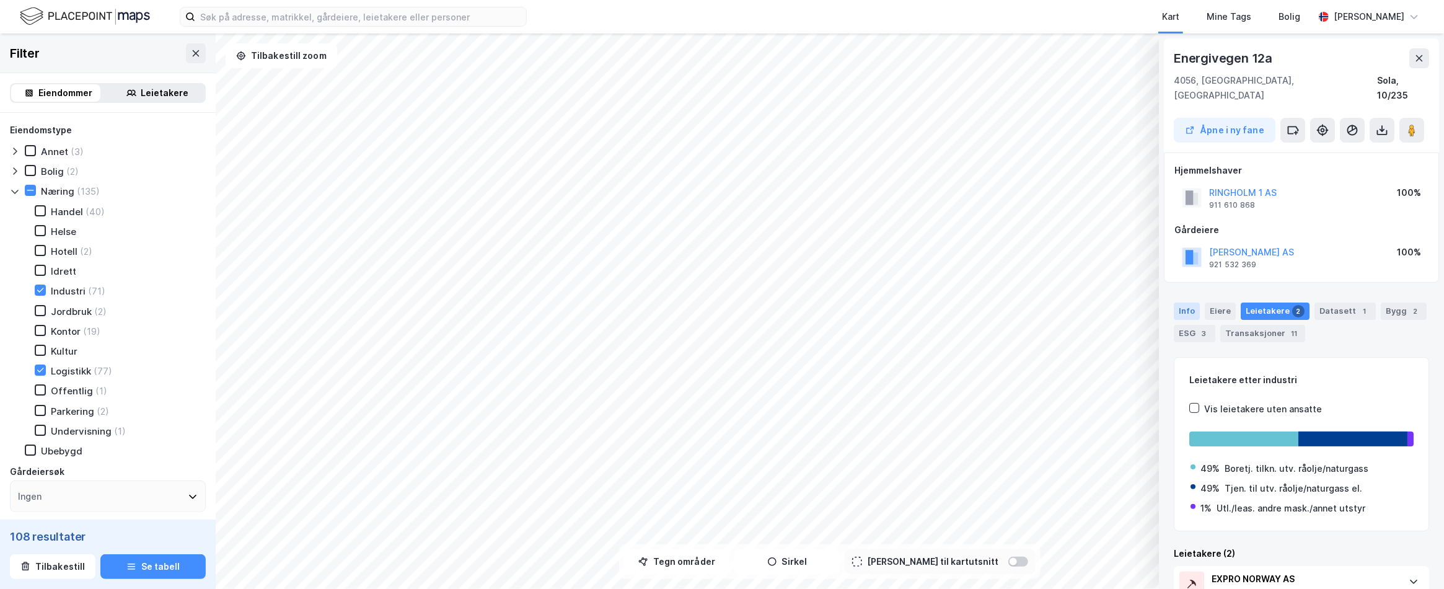
click at [1184, 302] on div "Info" at bounding box center [1186, 310] width 26 height 17
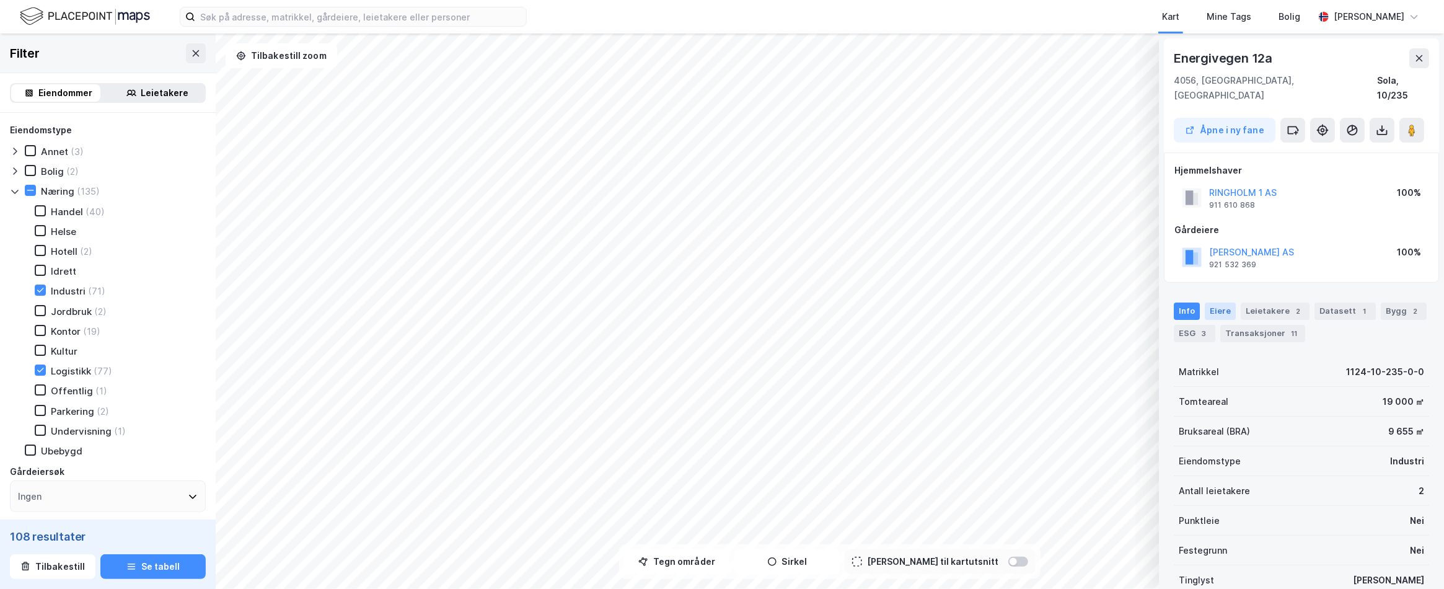
click at [1211, 302] on div "Eiere" at bounding box center [1219, 310] width 31 height 17
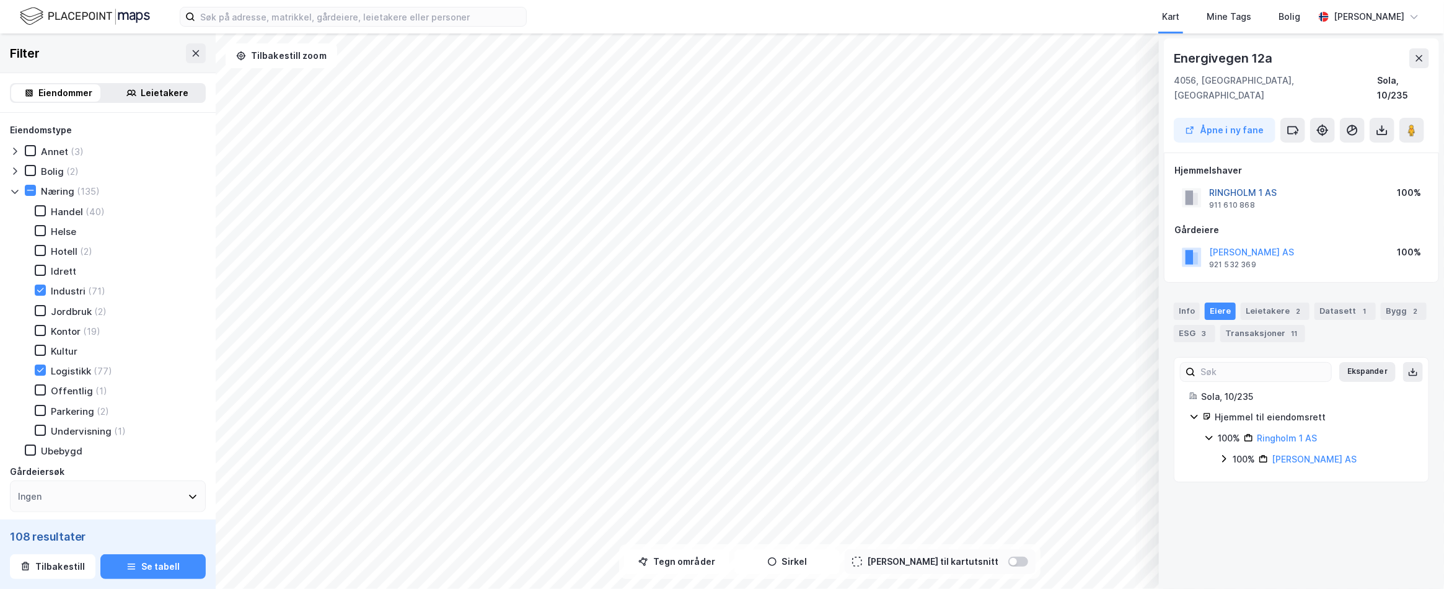
click at [0, 0] on button "RINGHOLM 1 AS" at bounding box center [0, 0] width 0 height 0
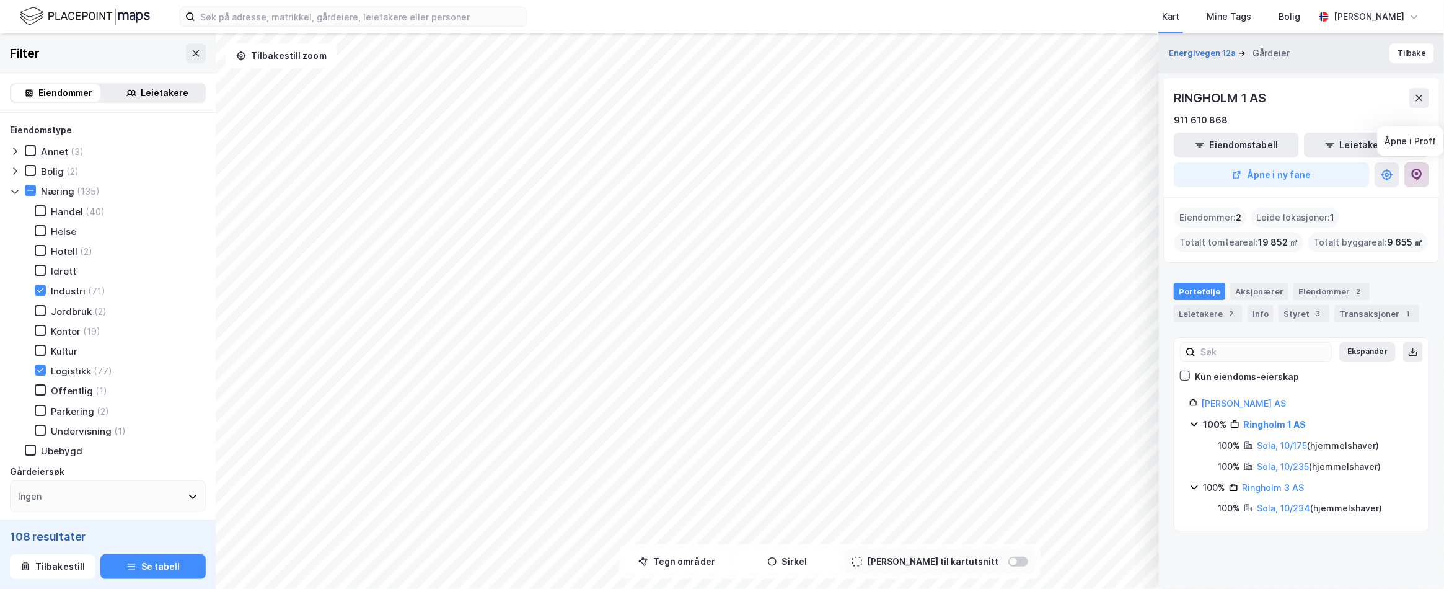
click at [1416, 164] on button at bounding box center [1416, 174] width 25 height 25
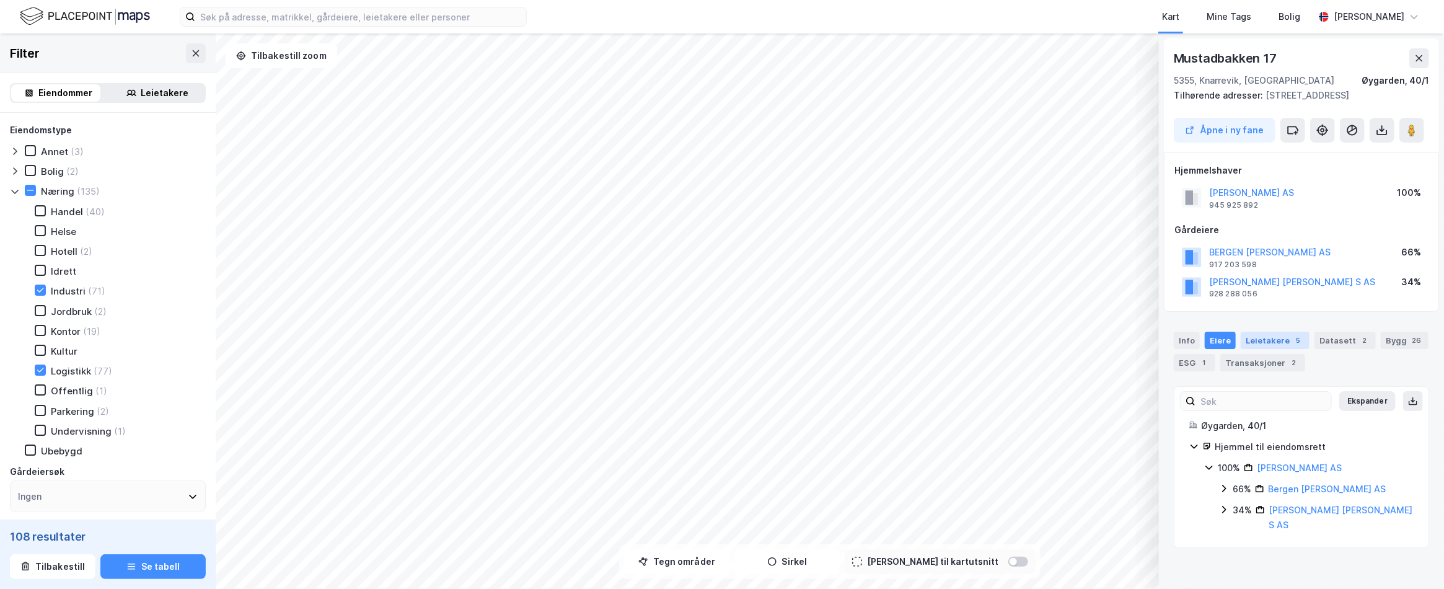
click at [1281, 342] on div "Leietakere 5" at bounding box center [1274, 339] width 69 height 17
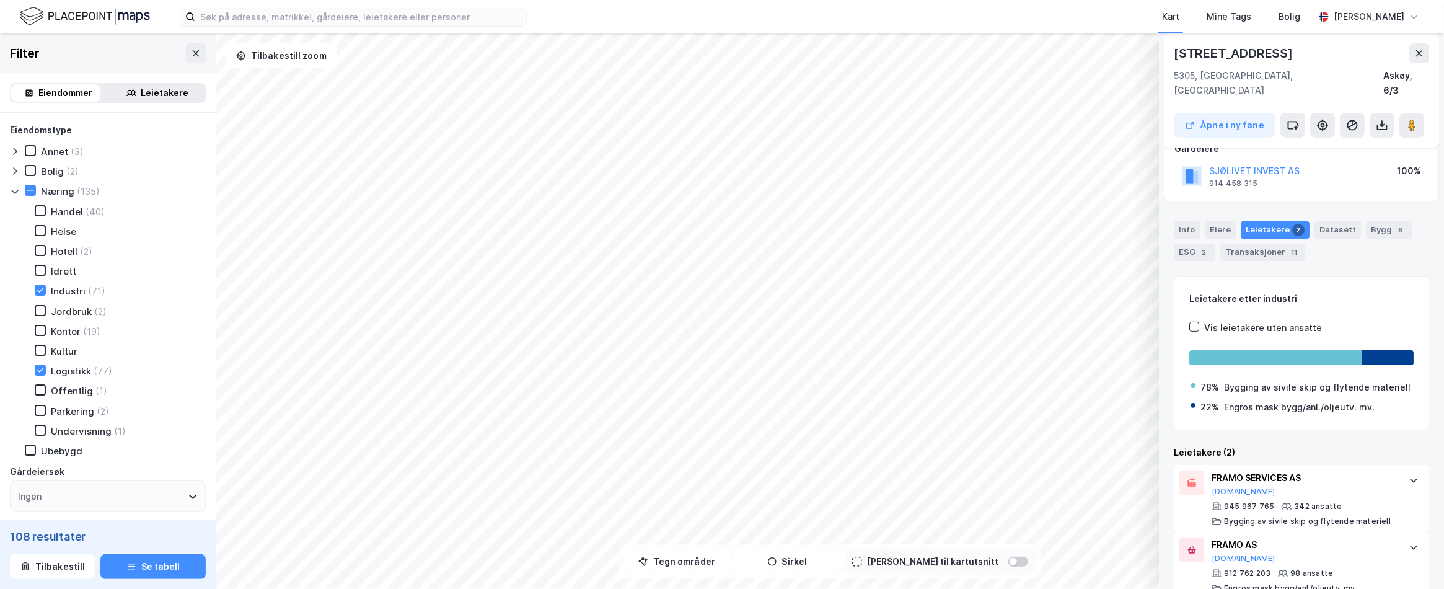
scroll to position [90, 0]
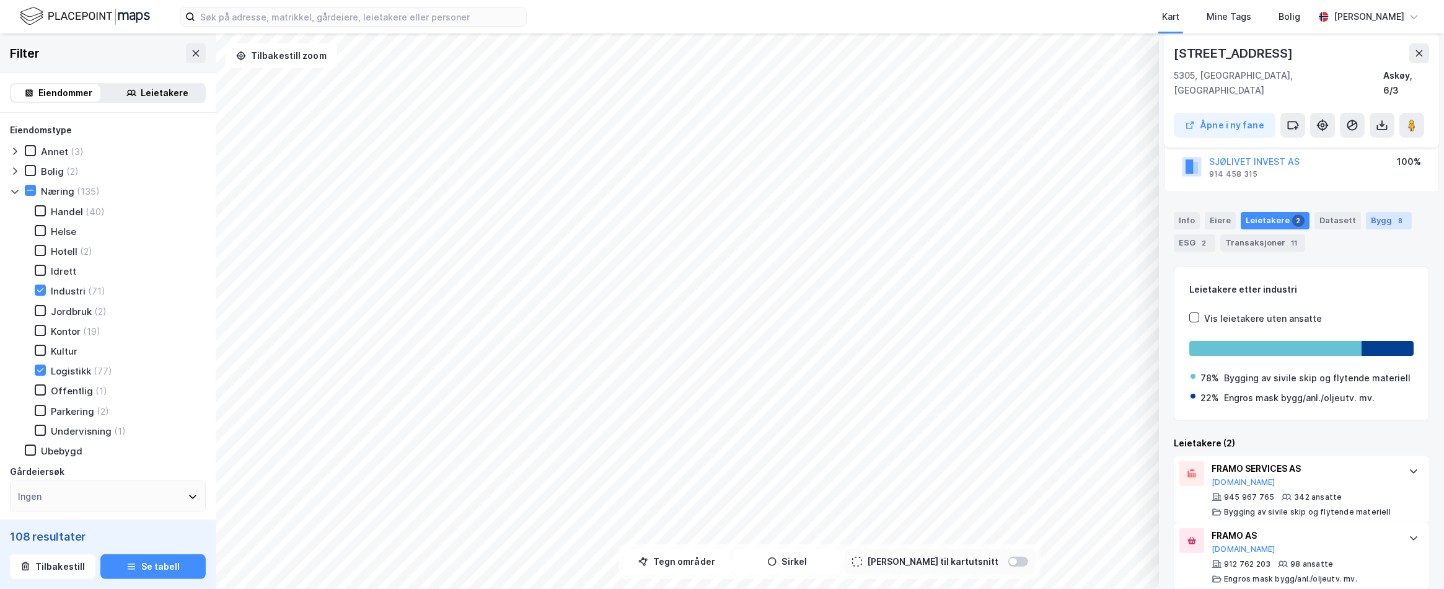
click at [1372, 212] on div "Bygg 8" at bounding box center [1388, 220] width 46 height 17
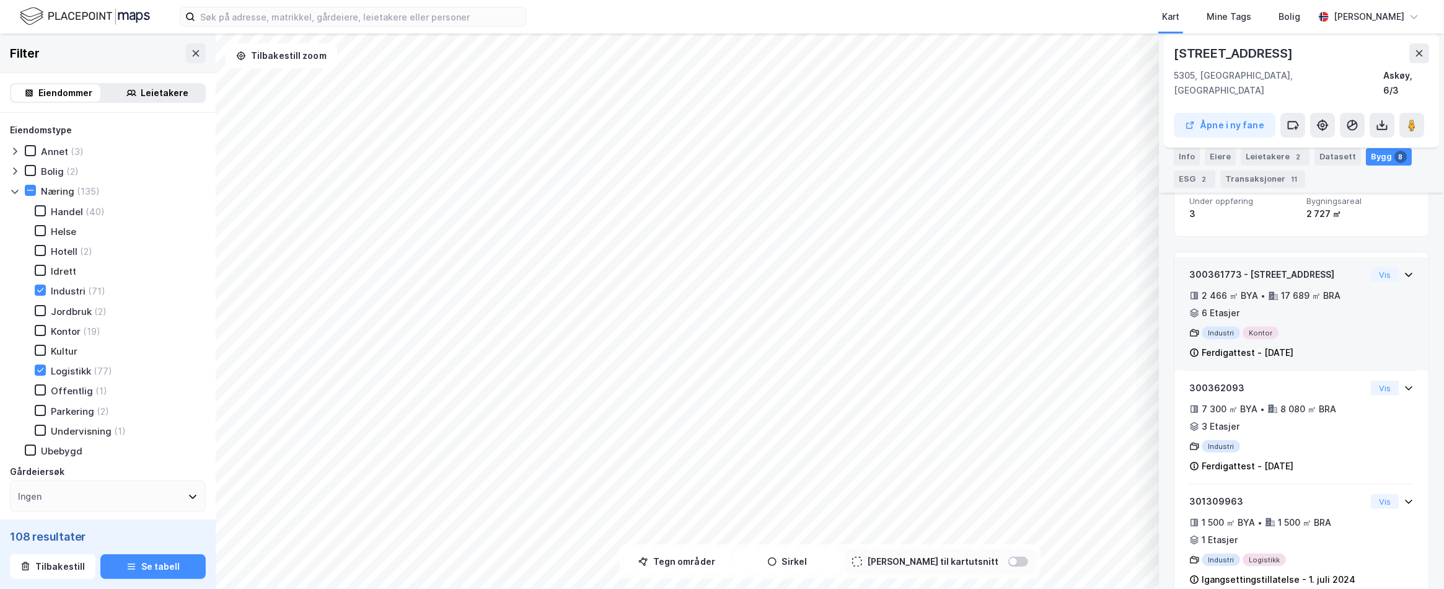
scroll to position [0, 0]
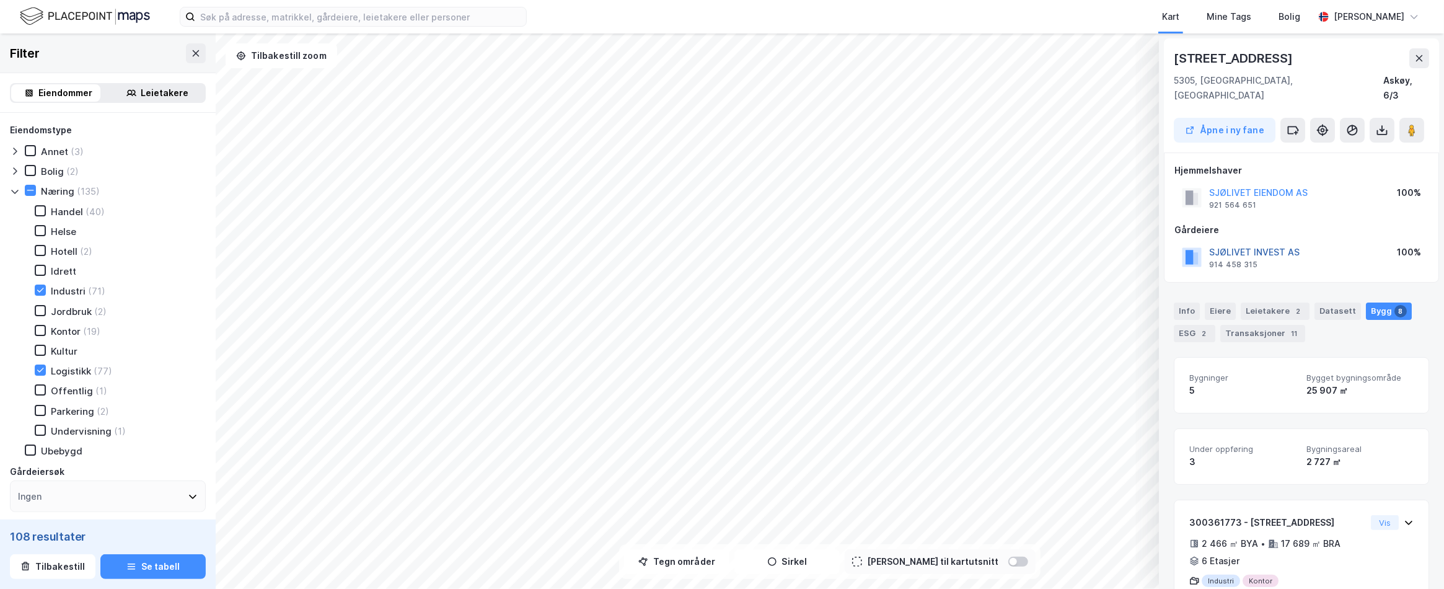
click at [0, 0] on button "SJØLIVET INVEST AS" at bounding box center [0, 0] width 0 height 0
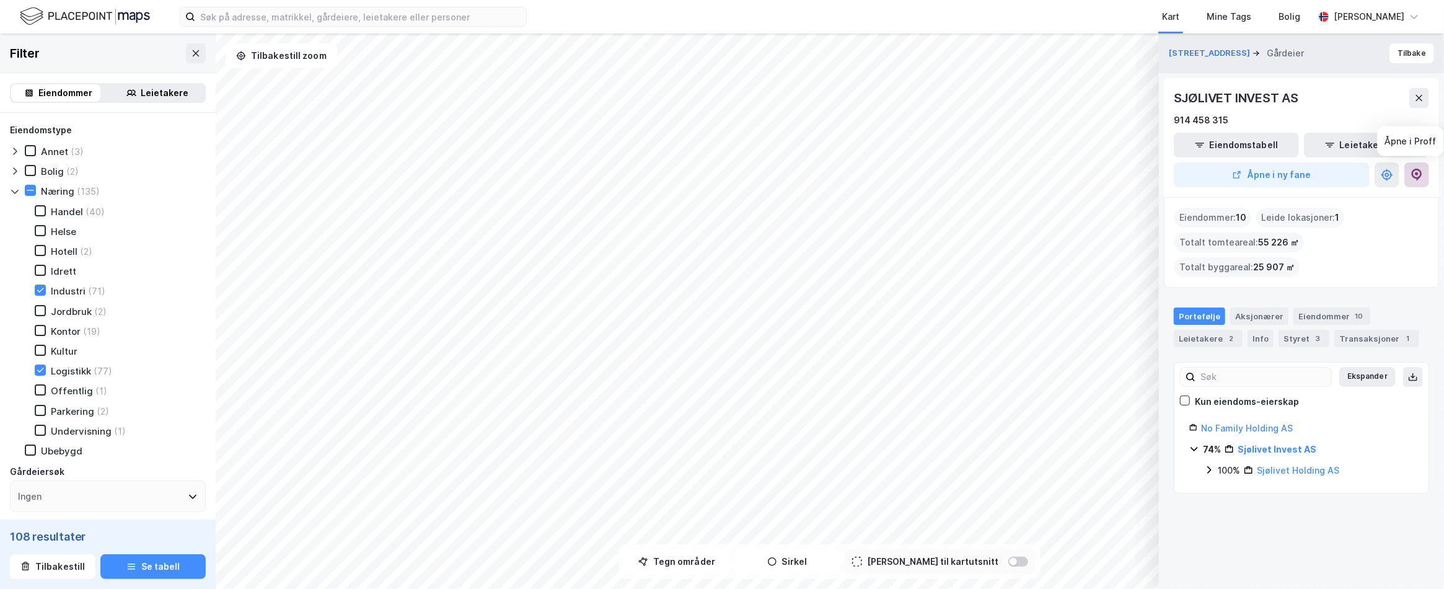
click at [1413, 177] on icon at bounding box center [1416, 175] width 11 height 12
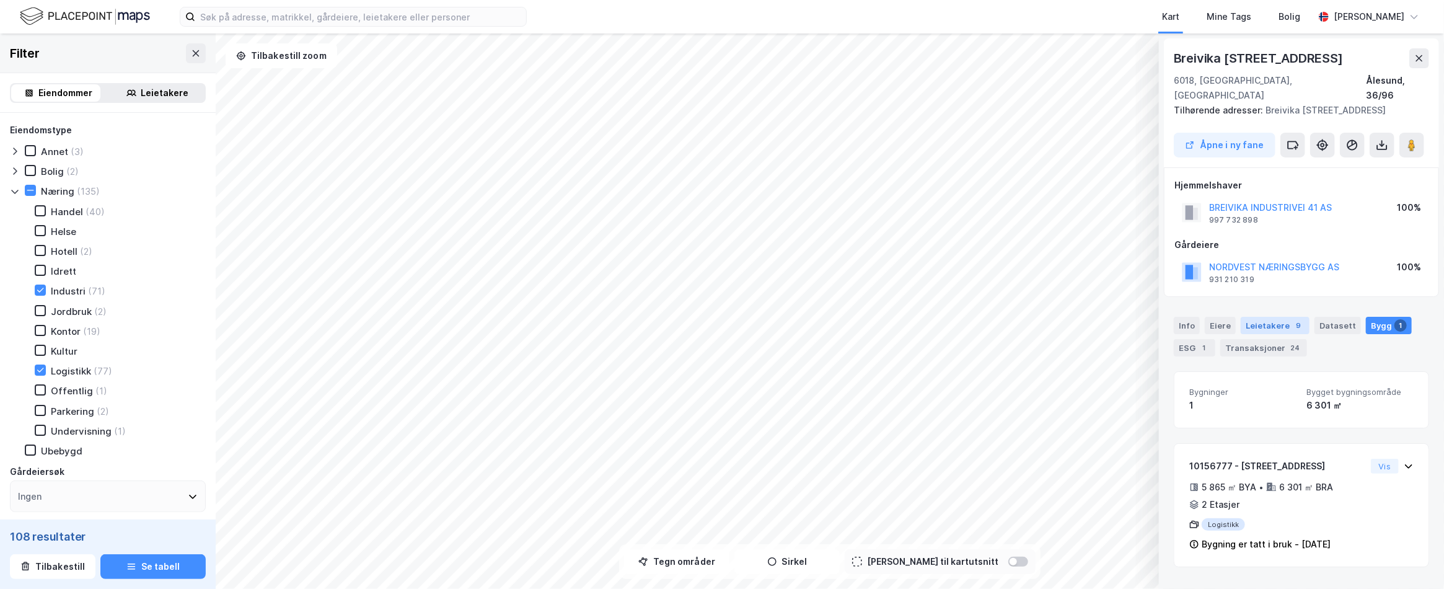
click at [1266, 317] on div "Leietakere 9" at bounding box center [1274, 325] width 69 height 17
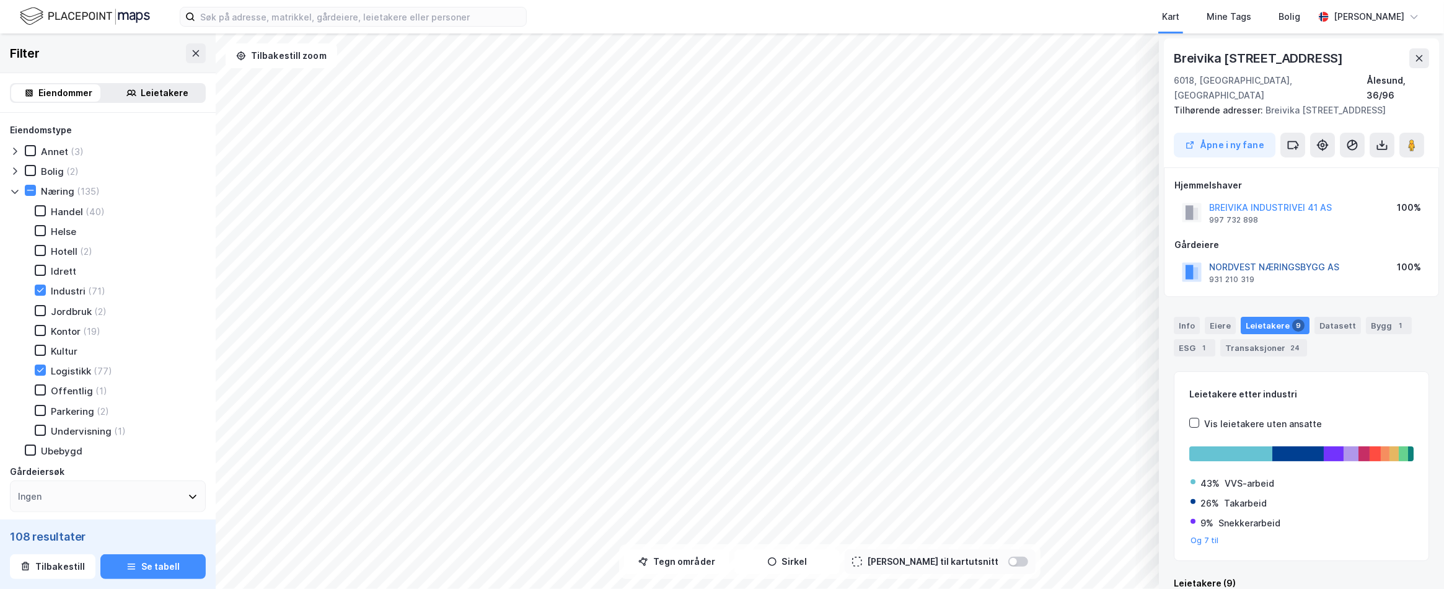
click at [0, 0] on button "NORDVEST NÆRINGSBYGG AS" at bounding box center [0, 0] width 0 height 0
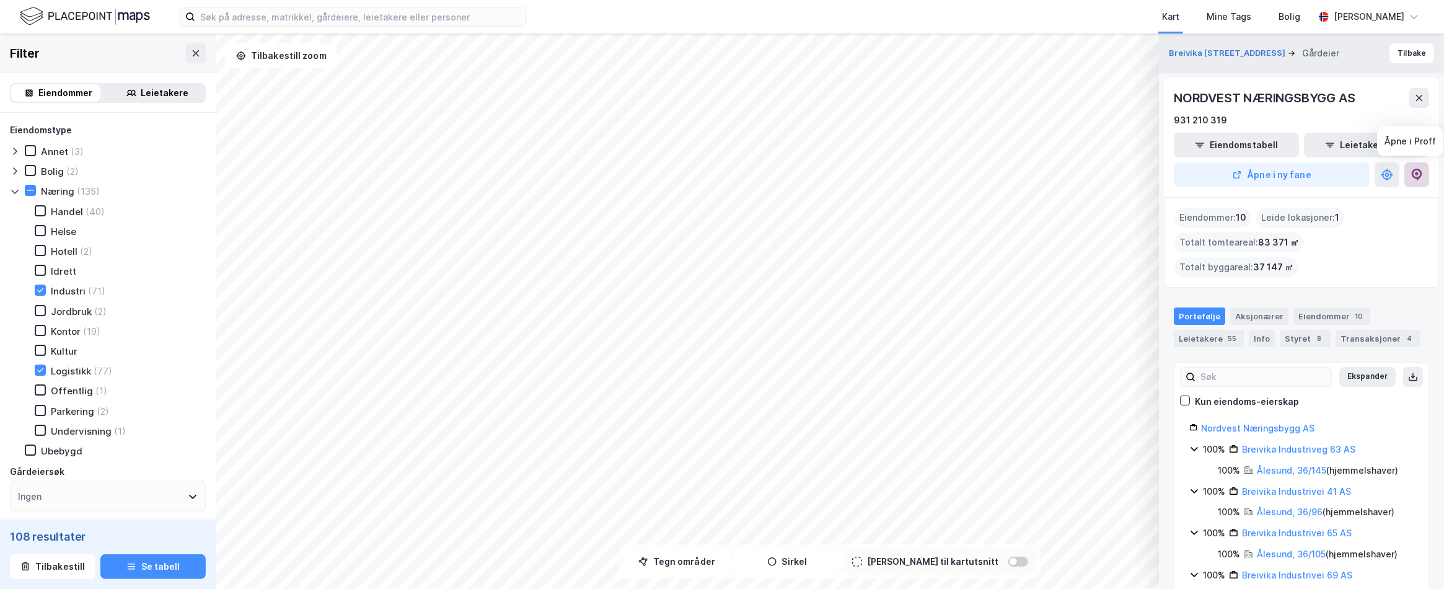
click at [1412, 169] on icon at bounding box center [1416, 175] width 12 height 12
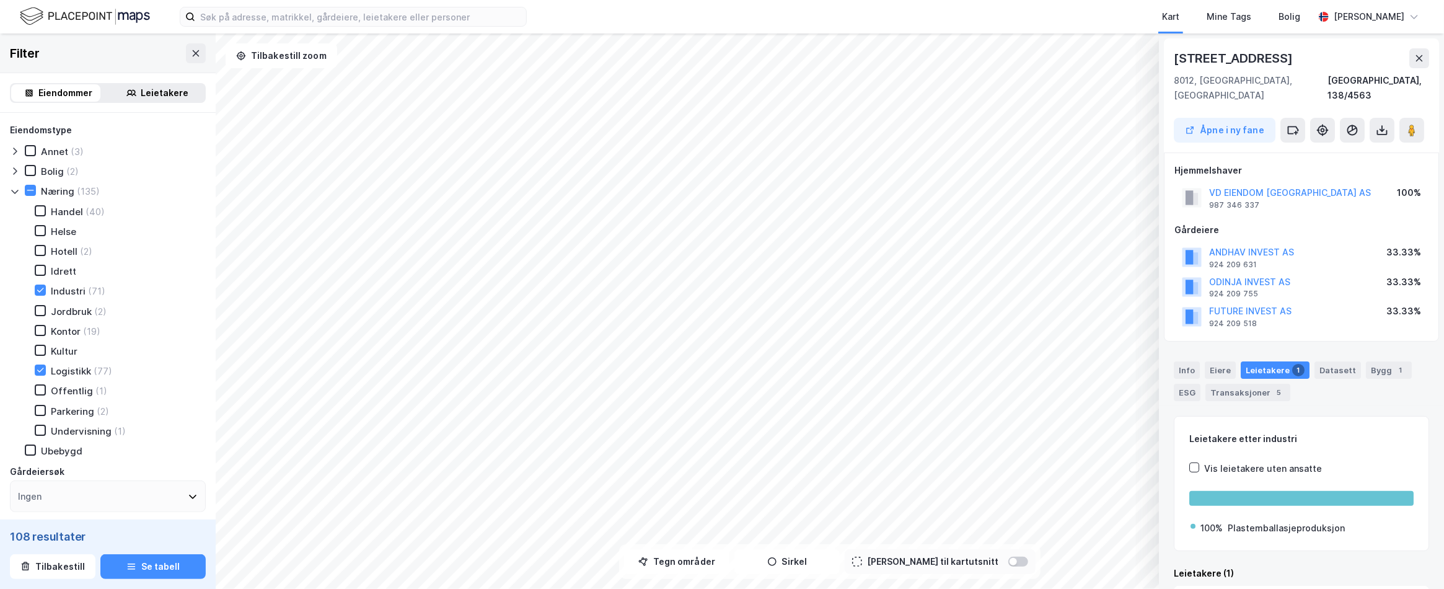
click at [555, 0] on html "Kart Mine Tags [PERSON_NAME] © Mapbox © OpenStreetMap Improve this map © Maxar …" at bounding box center [722, 294] width 1444 height 589
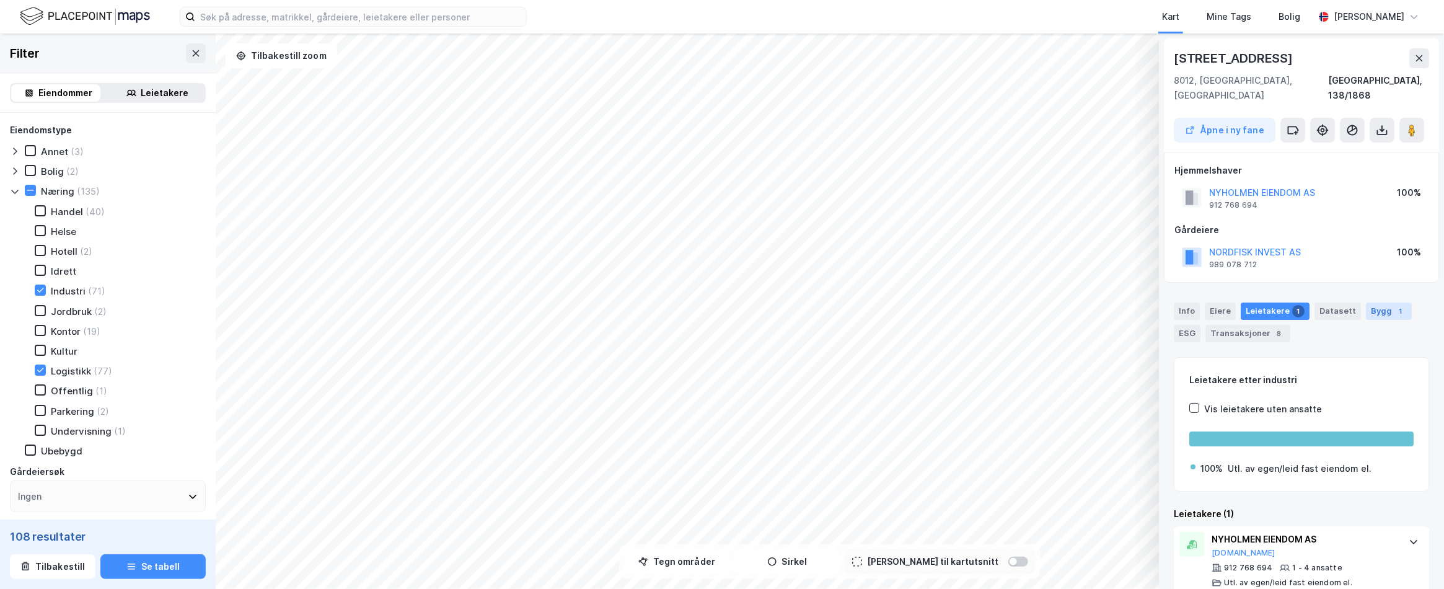
click at [1369, 302] on div "Bygg 1" at bounding box center [1388, 310] width 46 height 17
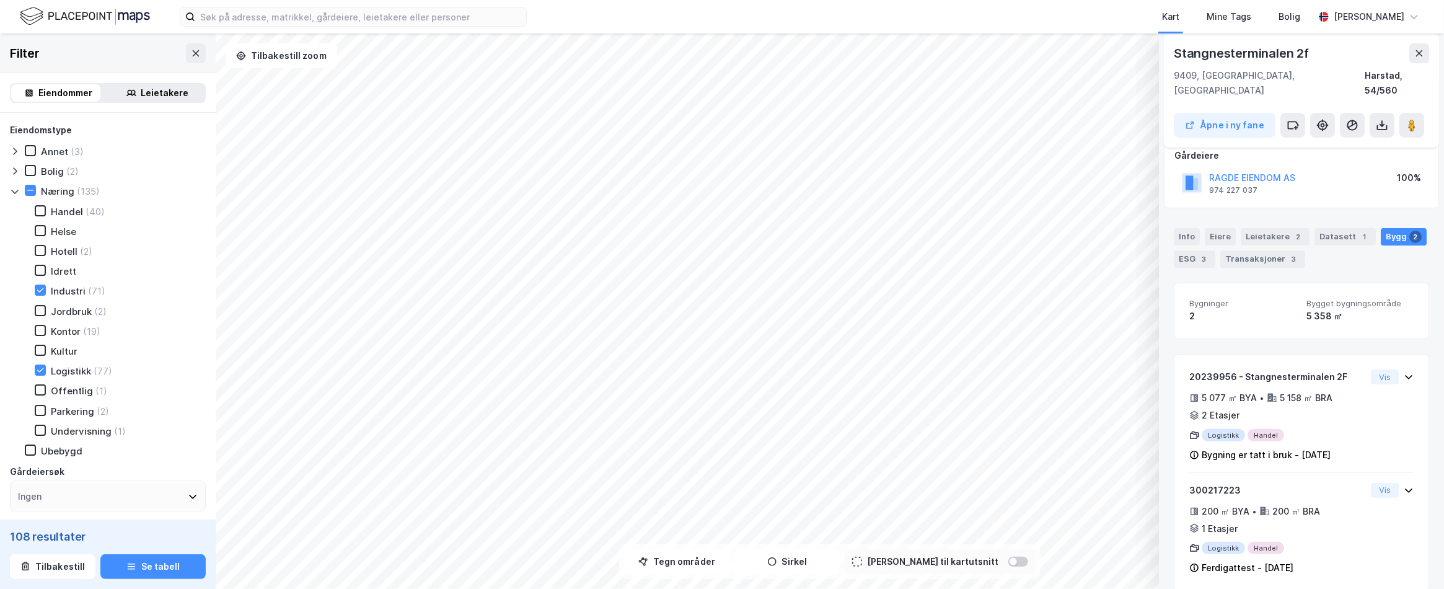
scroll to position [76, 0]
click at [1247, 249] on div "Transaksjoner 3" at bounding box center [1262, 257] width 85 height 17
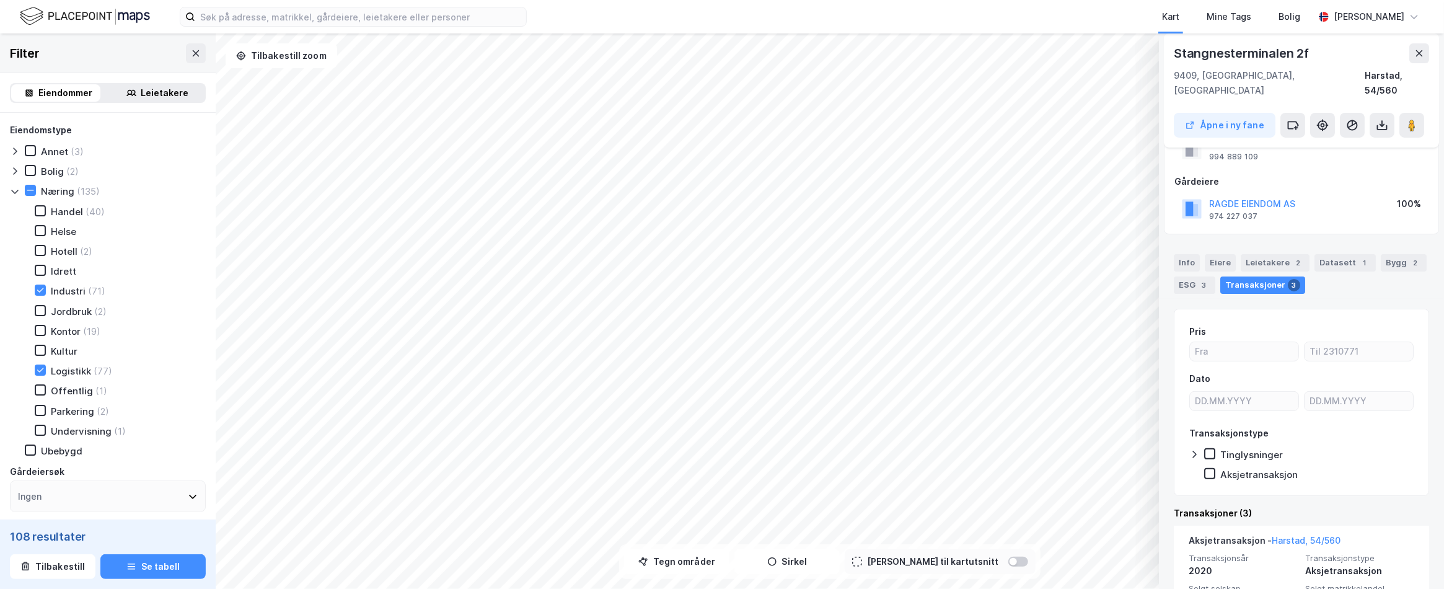
scroll to position [186, 0]
